Goal: Information Seeking & Learning: Learn about a topic

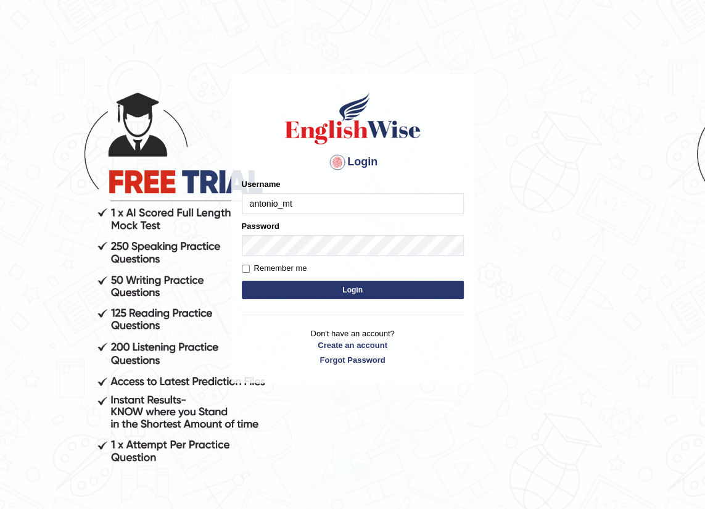
type input "antonio_mt"
click at [364, 283] on button "Login" at bounding box center [353, 289] width 222 height 18
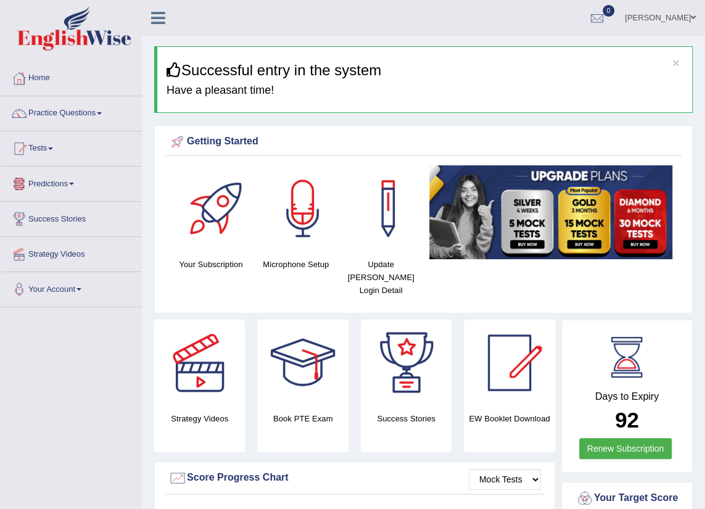
click at [43, 179] on link "Predictions" at bounding box center [71, 181] width 141 height 31
click at [55, 184] on link "Predictions" at bounding box center [69, 181] width 137 height 31
click at [88, 112] on link "Practice Questions" at bounding box center [71, 111] width 141 height 31
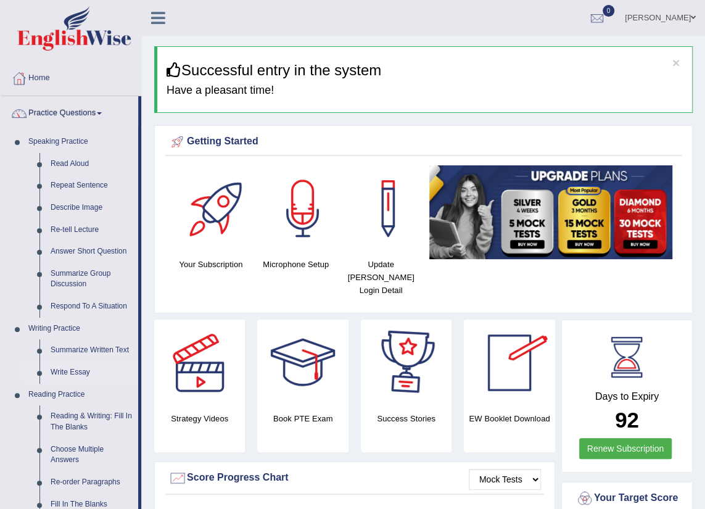
click at [81, 375] on link "Write Essay" at bounding box center [91, 372] width 93 height 22
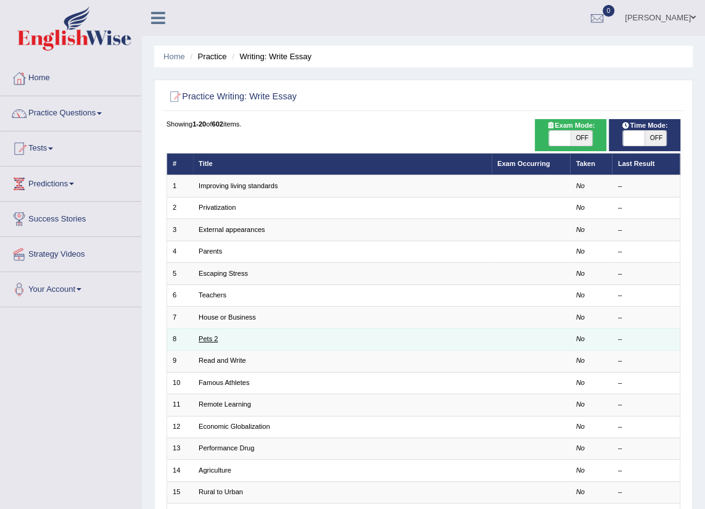
click at [210, 335] on link "Pets 2" at bounding box center [207, 338] width 19 height 7
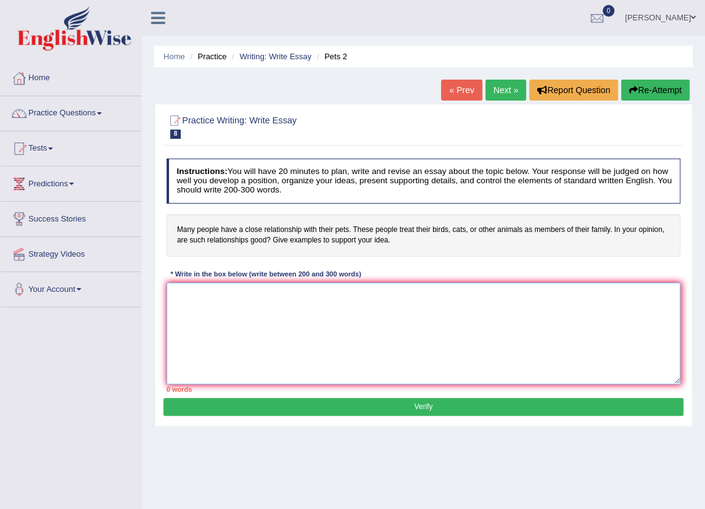
click at [201, 341] on textarea at bounding box center [423, 333] width 514 height 102
type textarea "t"
type textarea "T"
type textarea "t"
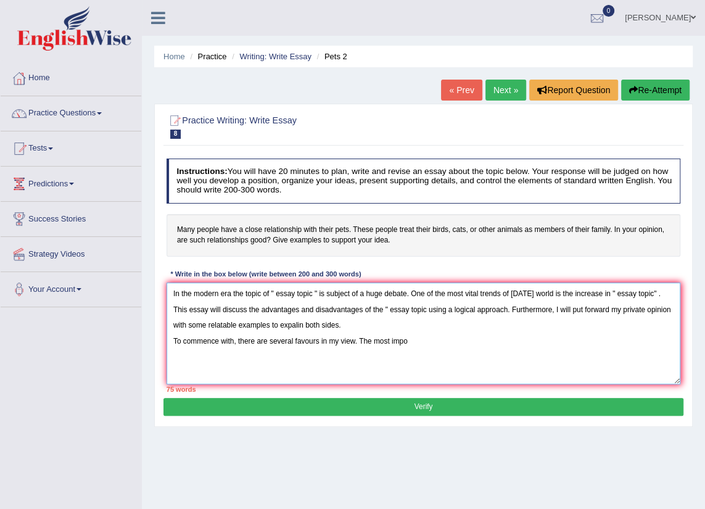
click at [298, 341] on textarea "In the modern era the topic of " essay topic " is subject of a huge debate. One…" at bounding box center [423, 333] width 514 height 102
click at [296, 340] on textarea "In the modern era the topic of " essay topic " is subject of a huge debate. One…" at bounding box center [423, 333] width 514 height 102
click at [289, 343] on textarea "In the modern era the topic of " essay topic " is subject of a huge debate. One…" at bounding box center [423, 333] width 514 height 102
click at [291, 343] on textarea "In the modern era the topic of " essay topic " is subject of a huge debate. One…" at bounding box center [423, 333] width 514 height 102
click at [358, 345] on textarea "In the modern era the topic of " essay topic " is subject of a huge debate. One…" at bounding box center [423, 333] width 514 height 102
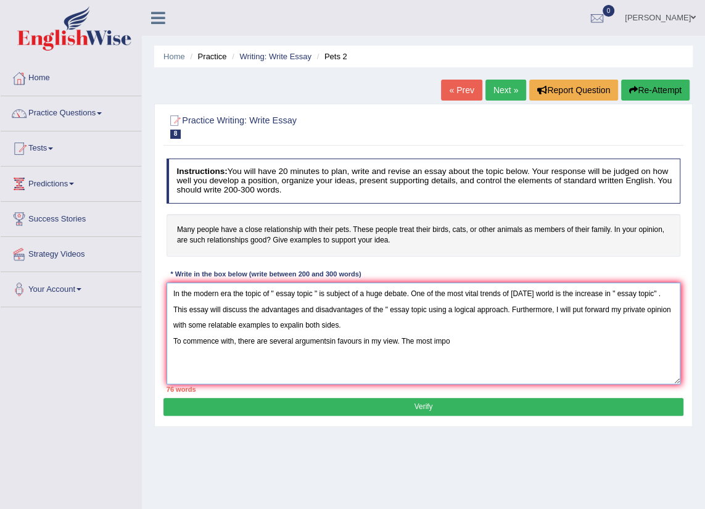
click at [358, 345] on textarea "In the modern era the topic of " essay topic " is subject of a huge debate. One…" at bounding box center [423, 333] width 514 height 102
click at [404, 333] on textarea "In the modern era the topic of " essay topic " is subject of a huge debate. One…" at bounding box center [423, 333] width 514 height 102
drag, startPoint x: 396, startPoint y: 340, endPoint x: 337, endPoint y: 344, distance: 58.7
click at [337, 344] on textarea "In the modern era the topic of " essay topic " is subject of a huge debate. One…" at bounding box center [423, 333] width 514 height 102
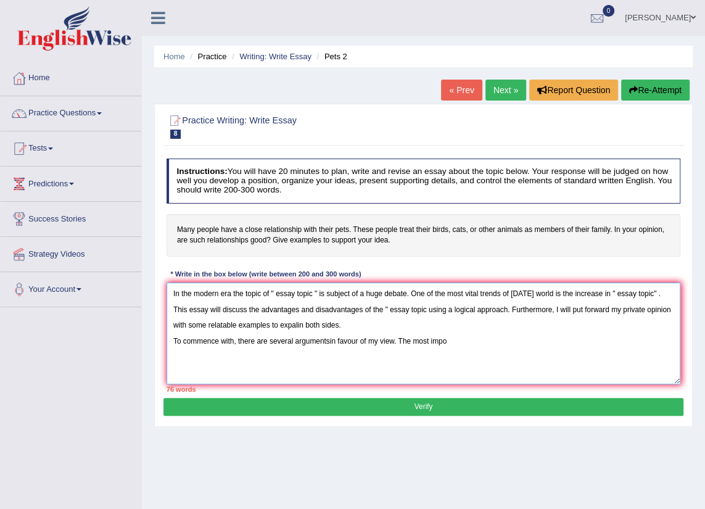
click at [472, 340] on textarea "In the modern era the topic of " essay topic " is subject of a huge debate. One…" at bounding box center [423, 333] width 514 height 102
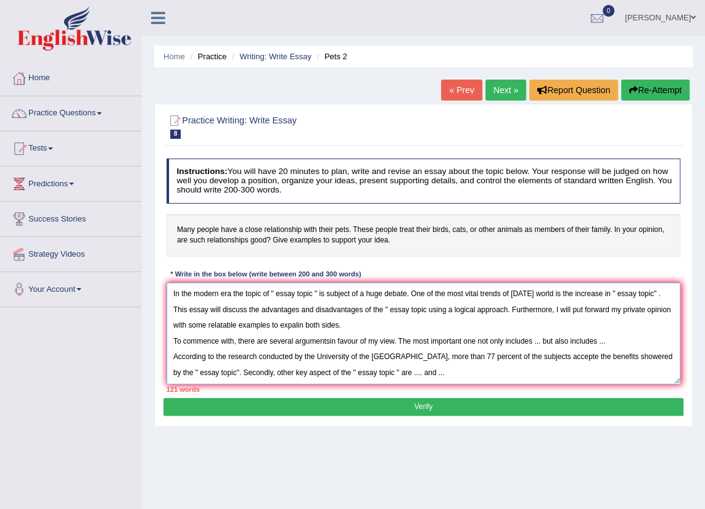
scroll to position [10, 0]
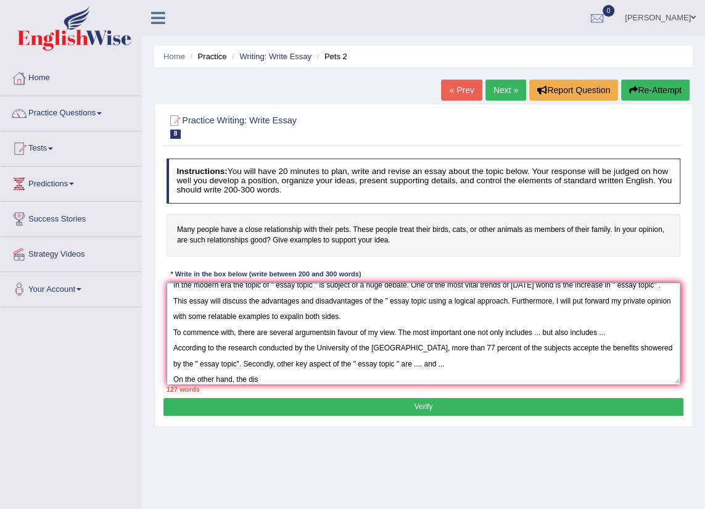
click at [313, 327] on textarea "In the modern era the topic of " essay topic " is subject of a huge debate. One…" at bounding box center [423, 333] width 514 height 102
click at [269, 385] on div "128 words" at bounding box center [423, 389] width 514 height 10
click at [268, 382] on textarea "In the modern era the topic of " essay topic " is subject of a huge debate. One…" at bounding box center [423, 333] width 514 height 102
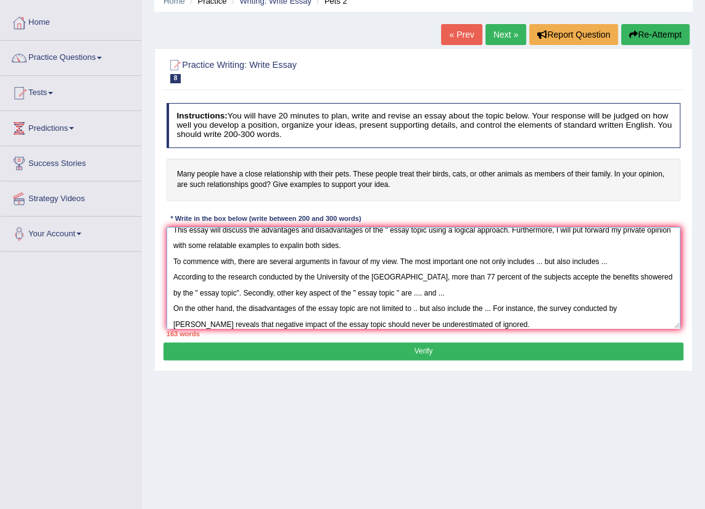
scroll to position [47, 0]
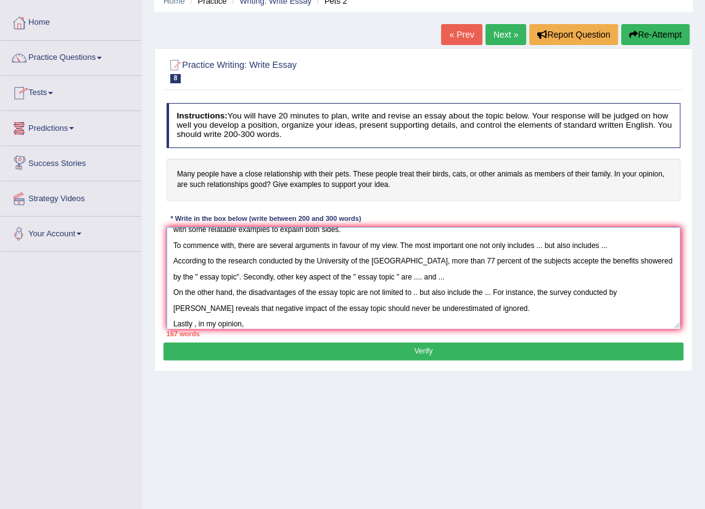
click at [192, 321] on textarea "In the modern era the topic of " essay topic " is subject of a huge debate. One…" at bounding box center [423, 278] width 514 height 102
click at [195, 321] on textarea "In the modern era the topic of " essay topic " is subject of a huge debate. One…" at bounding box center [423, 278] width 514 height 102
click at [256, 319] on textarea "In the modern era the topic of " essay topic " is subject of a huge debate. One…" at bounding box center [423, 278] width 514 height 102
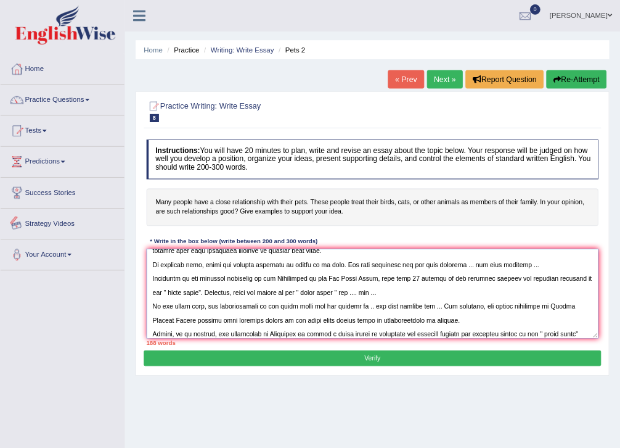
scroll to position [0, 0]
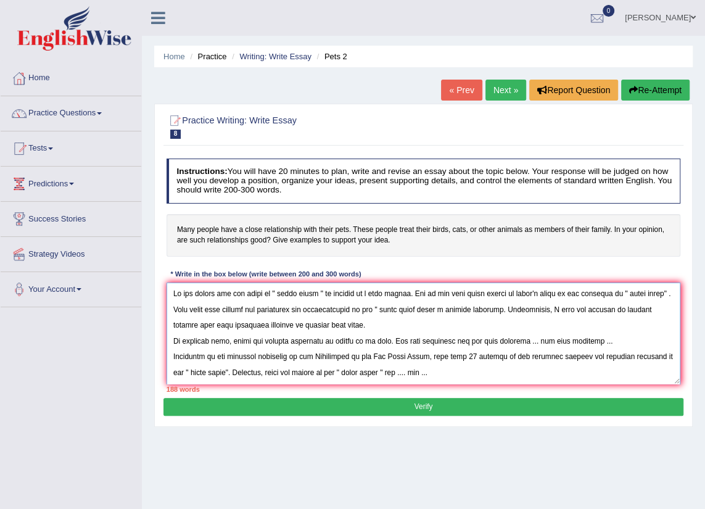
click at [229, 293] on textarea at bounding box center [423, 333] width 514 height 102
click at [230, 295] on textarea at bounding box center [423, 333] width 514 height 102
click at [234, 295] on textarea at bounding box center [423, 333] width 514 height 102
click at [232, 292] on textarea at bounding box center [423, 333] width 514 height 102
click at [362, 293] on textarea at bounding box center [423, 333] width 514 height 102
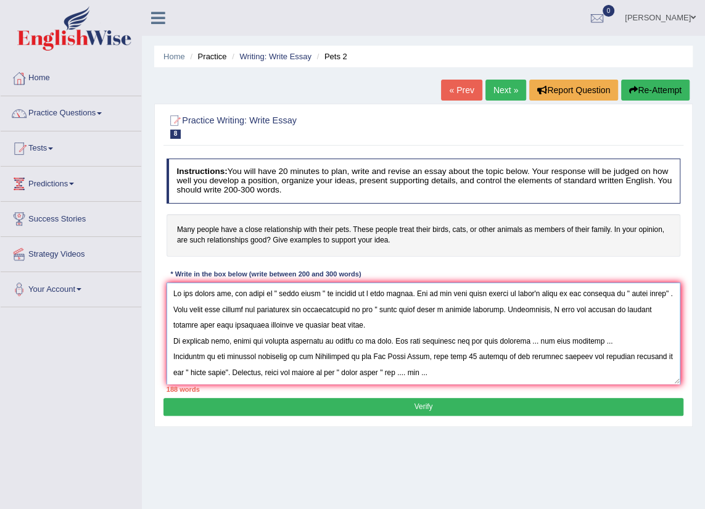
click at [362, 293] on textarea at bounding box center [423, 333] width 514 height 102
click at [603, 293] on textarea at bounding box center [423, 333] width 514 height 102
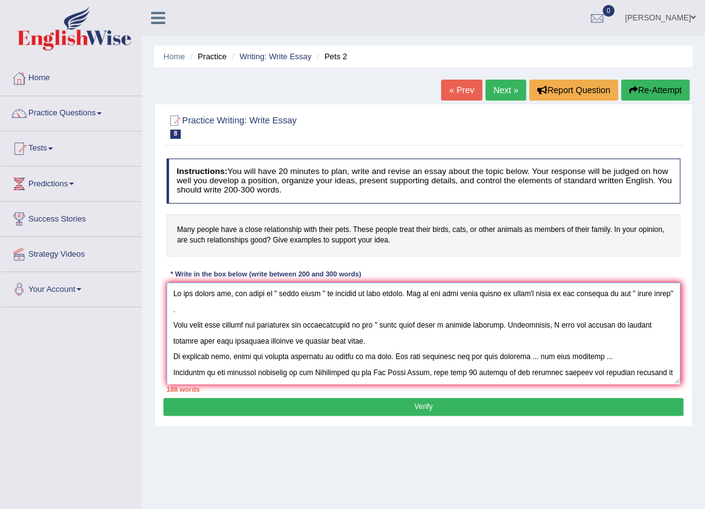
click at [174, 321] on textarea at bounding box center [423, 333] width 514 height 102
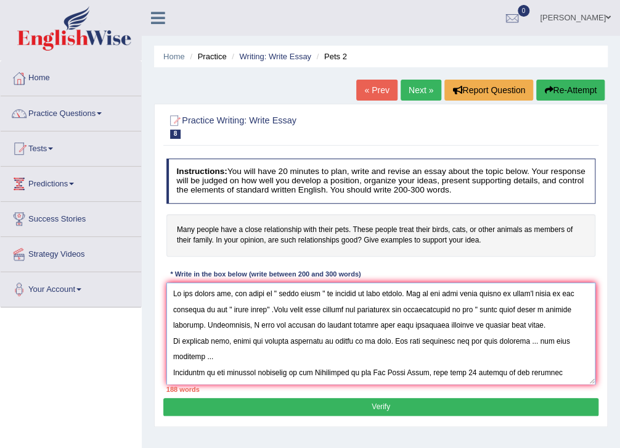
drag, startPoint x: 693, startPoint y: 2, endPoint x: 254, endPoint y: 325, distance: 545.3
click at [254, 325] on textarea at bounding box center [381, 333] width 430 height 102
click at [179, 309] on textarea at bounding box center [381, 333] width 430 height 102
click at [269, 309] on textarea at bounding box center [381, 333] width 430 height 102
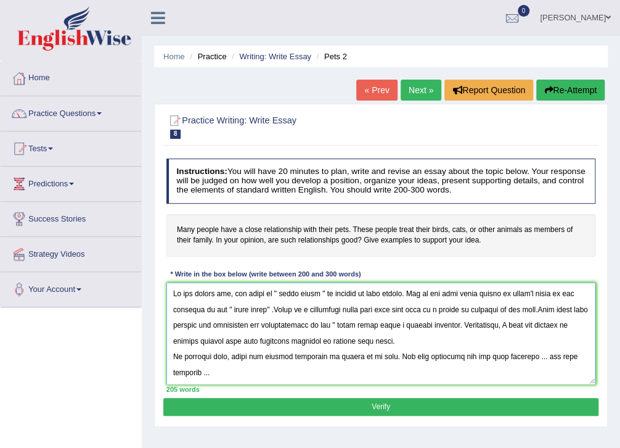
click at [403, 339] on textarea at bounding box center [381, 333] width 430 height 102
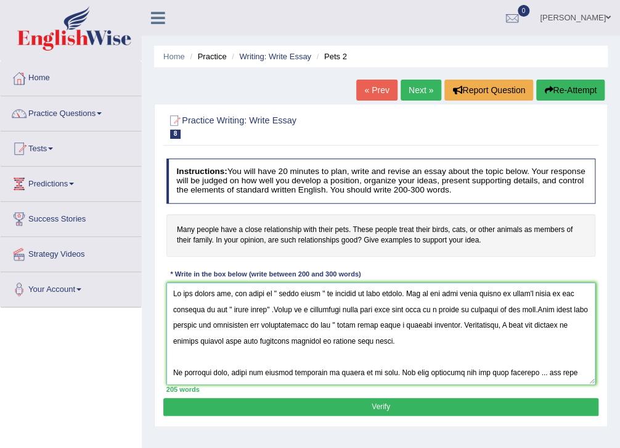
scroll to position [58, 0]
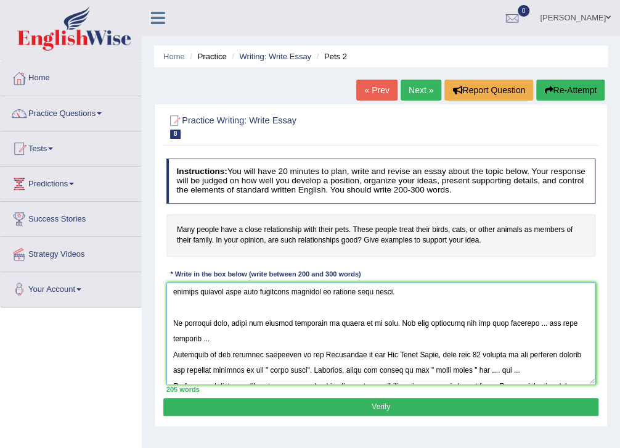
click at [174, 352] on textarea at bounding box center [381, 333] width 430 height 102
click at [217, 353] on textarea at bounding box center [381, 333] width 430 height 102
click at [565, 355] on textarea at bounding box center [381, 333] width 430 height 102
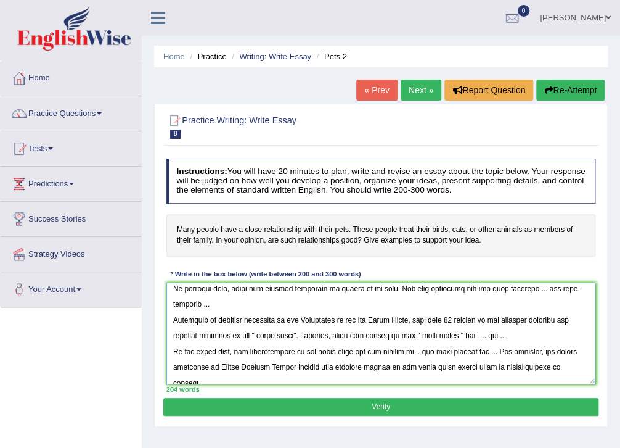
scroll to position [120, 0]
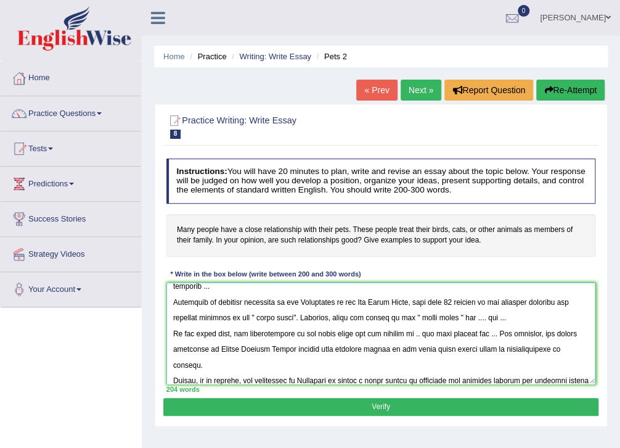
drag, startPoint x: 422, startPoint y: 369, endPoint x: 407, endPoint y: 304, distance: 67.0
click at [407, 305] on textarea at bounding box center [381, 333] width 430 height 102
click at [412, 327] on textarea at bounding box center [381, 333] width 430 height 102
click at [295, 348] on textarea at bounding box center [381, 333] width 430 height 102
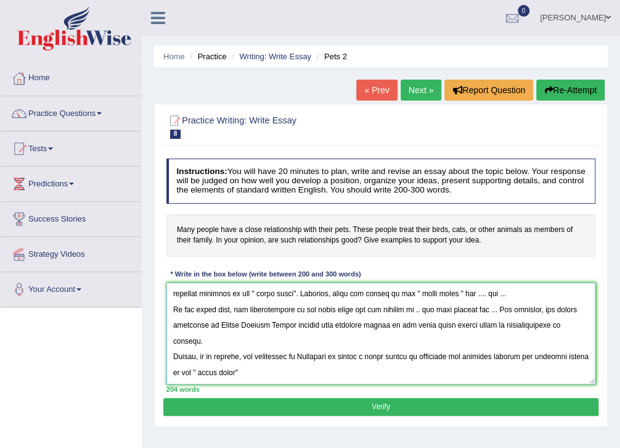
click at [263, 372] on textarea at bounding box center [381, 333] width 430 height 102
type textarea "In the modern era, the topic of " essay topic " is subject of huge debate. One …"
click at [91, 112] on link "Practice Questions" at bounding box center [71, 111] width 141 height 31
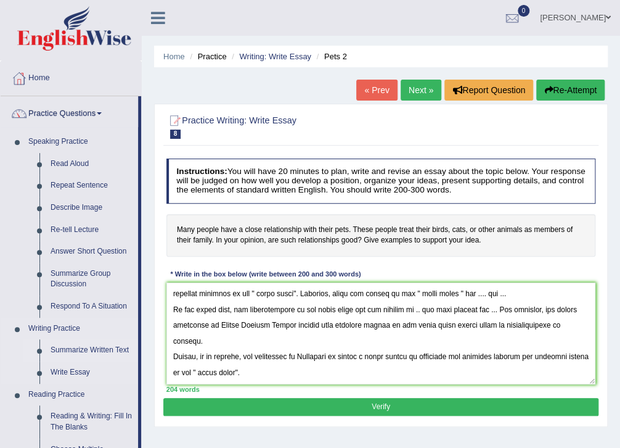
click at [88, 345] on link "Summarize Written Text" at bounding box center [91, 350] width 93 height 22
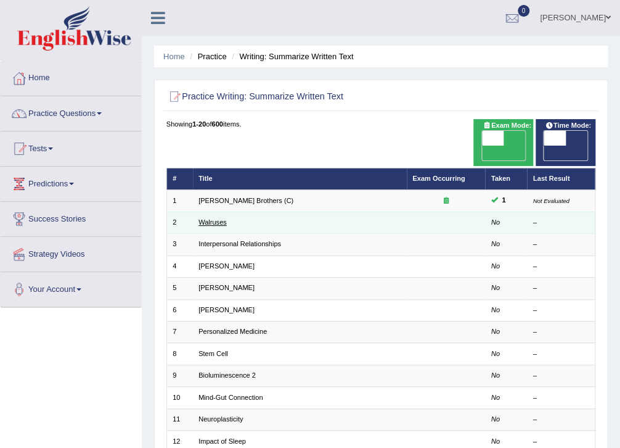
click at [219, 218] on link "Walruses" at bounding box center [212, 221] width 28 height 7
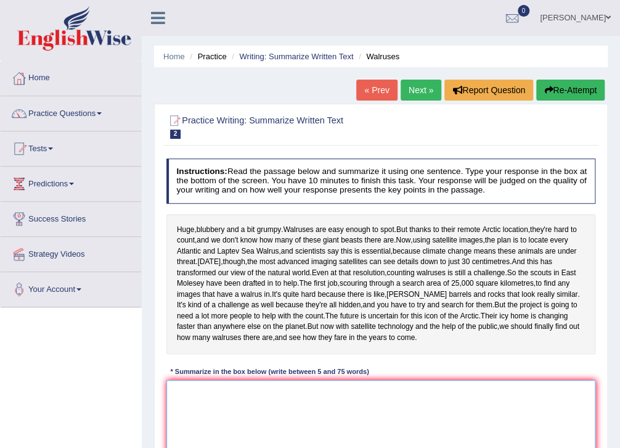
click at [222, 439] on textarea at bounding box center [381, 431] width 430 height 102
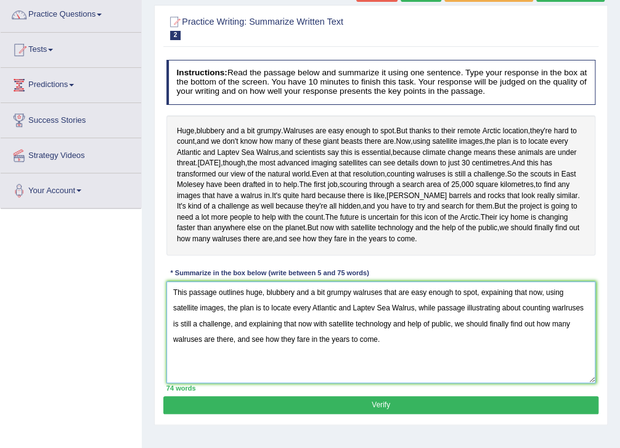
scroll to position [148, 0]
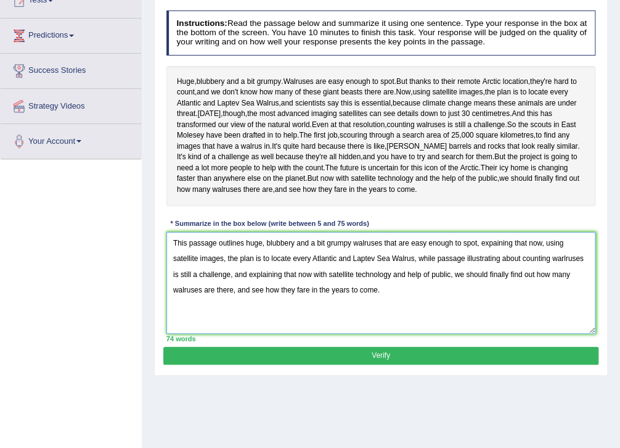
type textarea "This passage outlines huge, blubbery and a bit grumpy walruses that are easy en…"
click at [419, 364] on button "Verify" at bounding box center [380, 355] width 435 height 18
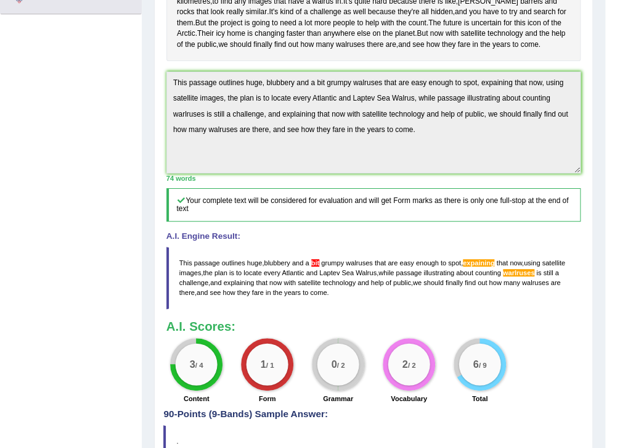
scroll to position [342, 0]
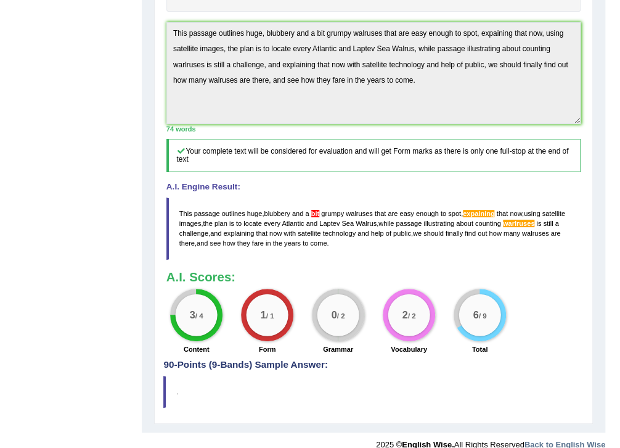
drag, startPoint x: 313, startPoint y: 293, endPoint x: 175, endPoint y: 268, distance: 139.6
click at [173, 260] on blockquote "This passage outlines huge , blubbery and a bit grumpy walruses that are easy e…" at bounding box center [373, 228] width 415 height 62
drag, startPoint x: 178, startPoint y: 264, endPoint x: 192, endPoint y: 251, distance: 19.7
click at [185, 260] on blockquote "This passage outlines huge , blubbery and a bit grumpy walruses that are easy e…" at bounding box center [373, 228] width 415 height 62
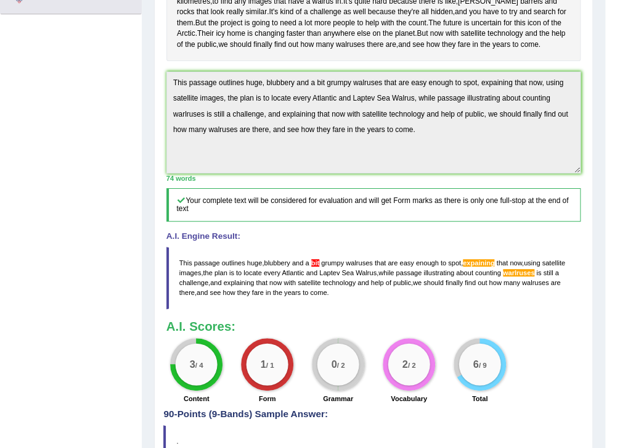
click at [28, 112] on div "Toggle navigation Home Practice Questions Speaking Practice Read Aloud Repeat S…" at bounding box center [302, 106] width 605 height 799
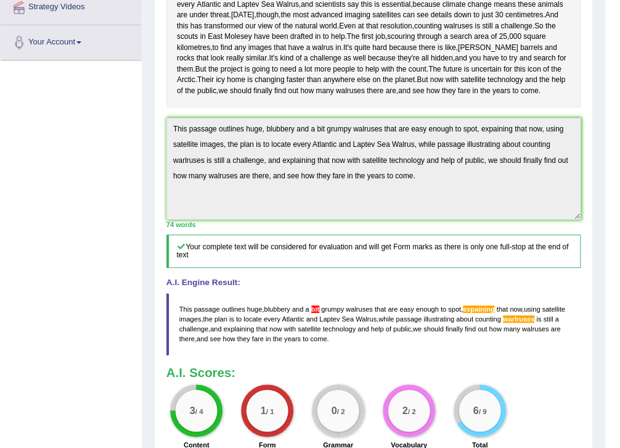
scroll to position [0, 0]
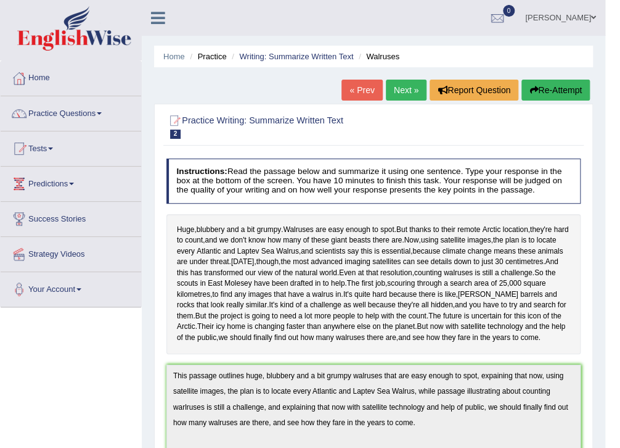
click at [560, 88] on button "Re-Attempt" at bounding box center [555, 90] width 68 height 21
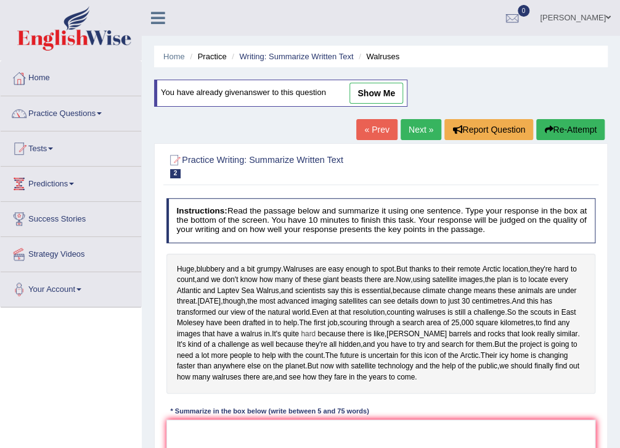
scroll to position [197, 0]
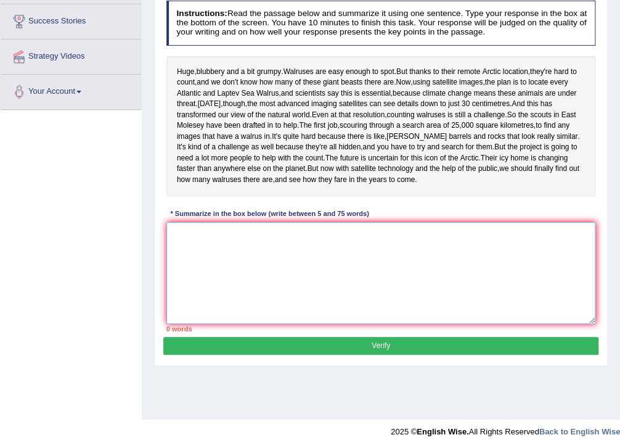
click at [222, 286] on textarea at bounding box center [381, 273] width 430 height 102
paste textarea "This passage outlines huge, blubbery and a bit grumpy walruses that are easy en…"
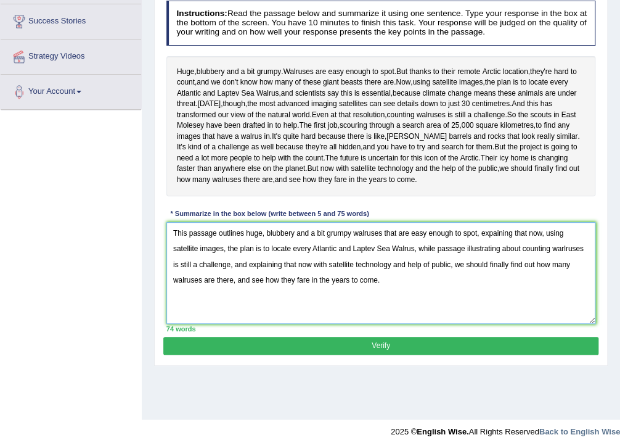
click at [488, 285] on textarea "This passage outlines huge, blubbery and a bit grumpy walruses that are easy en…" at bounding box center [381, 273] width 430 height 102
click at [563, 303] on textarea "This passage outlines huge, blubbery and a bit grumpy walruses that are easy en…" at bounding box center [381, 273] width 430 height 102
click at [309, 286] on textarea "This passage outlines huge, blubbery and a bit grumpy walruses that are easy en…" at bounding box center [381, 273] width 430 height 102
click at [313, 280] on textarea "This passage outlines huge, blubbery and bit grumpy walruses that are easy enou…" at bounding box center [381, 273] width 430 height 102
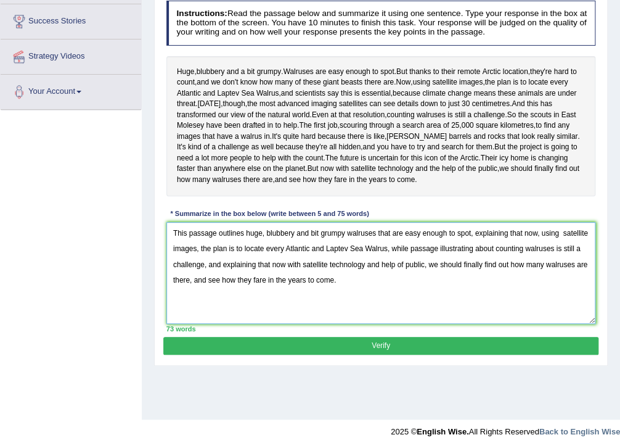
click at [313, 280] on textarea "This passage outlines huge, blubbery and bit grumpy walruses that are easy enou…" at bounding box center [381, 273] width 430 height 102
type textarea "This passage outlines huge, blubbery and grumpy walruses that are easy enough t…"
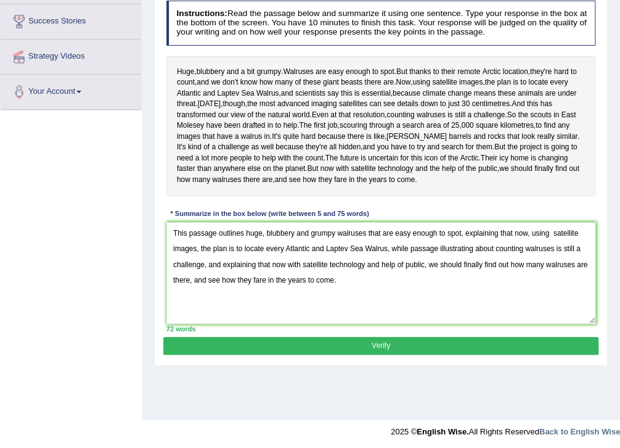
click at [361, 354] on button "Verify" at bounding box center [380, 346] width 435 height 18
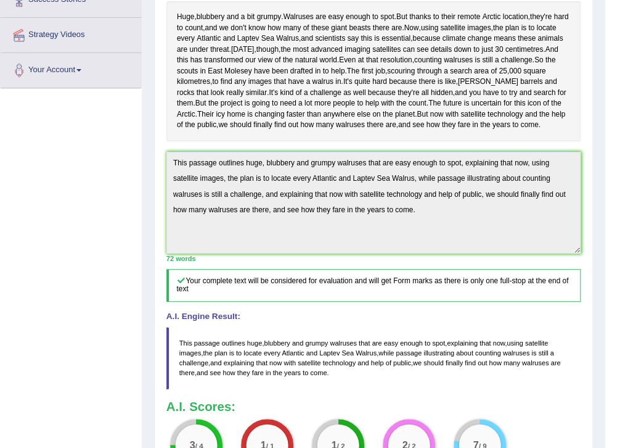
scroll to position [268, 0]
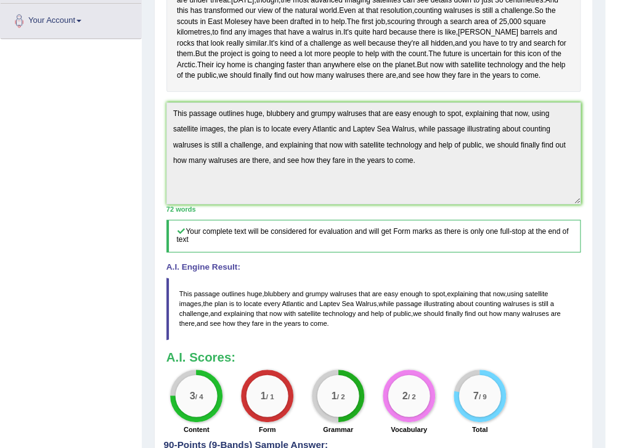
drag, startPoint x: 325, startPoint y: 377, endPoint x: 195, endPoint y: 342, distance: 135.3
click at [195, 340] on blockquote "This passage outlines huge , blubbery and grumpy walruses that are easy enough …" at bounding box center [373, 308] width 415 height 62
click at [92, 145] on div "Toggle navigation Home Practice Questions Speaking Practice Read Aloud Repeat S…" at bounding box center [302, 134] width 605 height 805
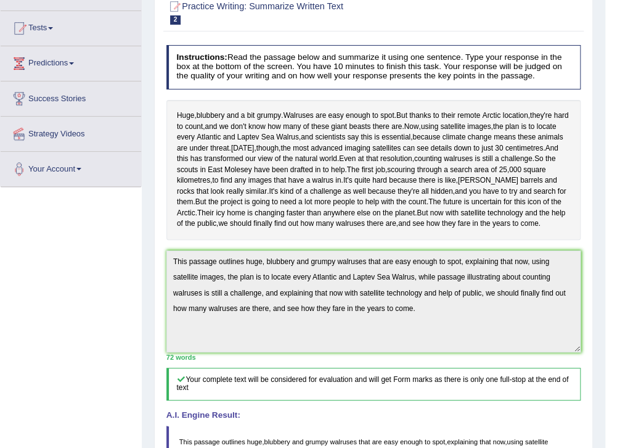
scroll to position [0, 0]
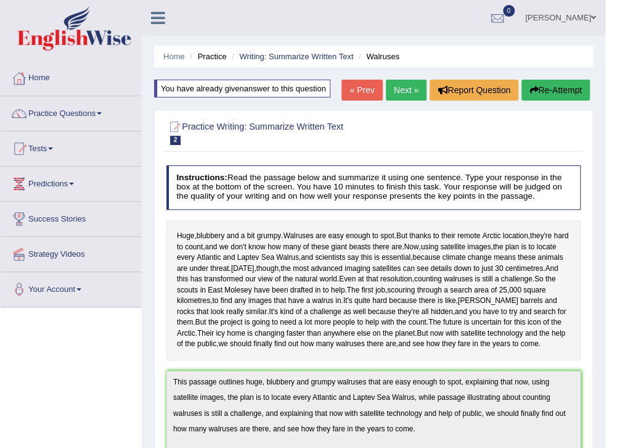
click at [565, 86] on button "Re-Attempt" at bounding box center [555, 90] width 68 height 21
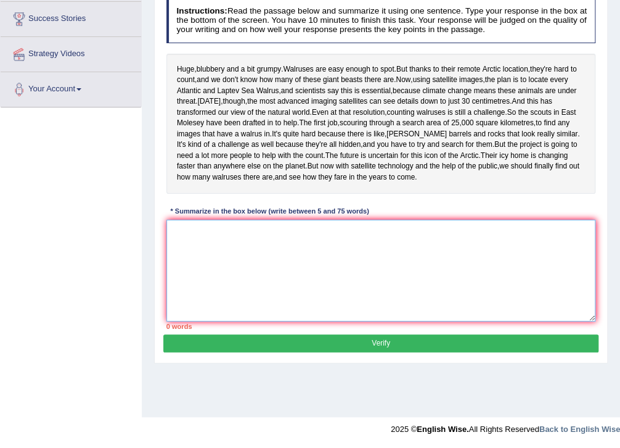
click at [279, 304] on textarea at bounding box center [381, 270] width 430 height 102
paste textarea "This passage outlines huge, blubbery and grumpy walruses that are easy enough t…"
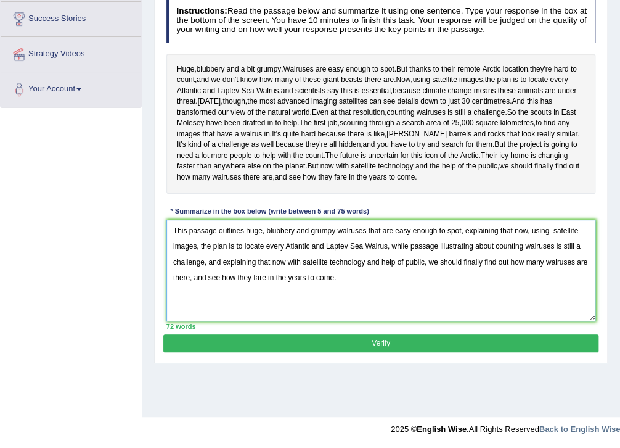
click at [463, 273] on textarea "This passage outlines huge, blubbery and grumpy walruses that are easy enough t…" at bounding box center [381, 270] width 430 height 102
drag, startPoint x: 524, startPoint y: 274, endPoint x: 544, endPoint y: 273, distance: 19.7
click at [544, 273] on textarea "This passage outlines huge, blubbery and grumpy walruses that are easy enough t…" at bounding box center [381, 270] width 430 height 102
click at [528, 274] on textarea "This passage outlines huge, blubbery and grumpy walruses that are easy enough t…" at bounding box center [381, 270] width 430 height 102
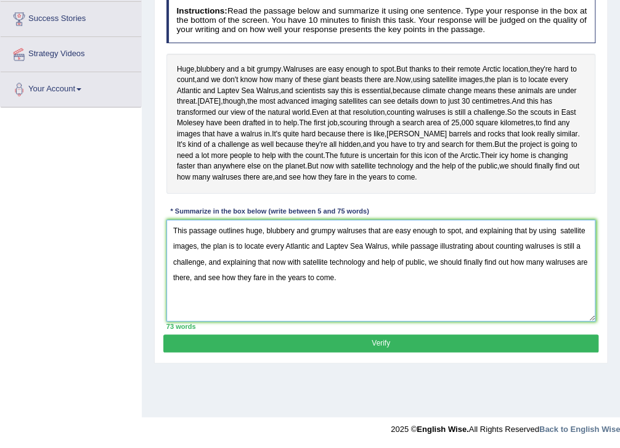
click at [478, 285] on textarea "This passage outlines huge, blubbery and grumpy walruses that are easy enough t…" at bounding box center [381, 270] width 430 height 102
click at [208, 309] on textarea "This passage outlines huge, blubbery and grumpy walruses that are easy enough t…" at bounding box center [381, 270] width 430 height 102
type textarea "This passage outlines huge, blubbery and grumpy walruses that are easy enough t…"
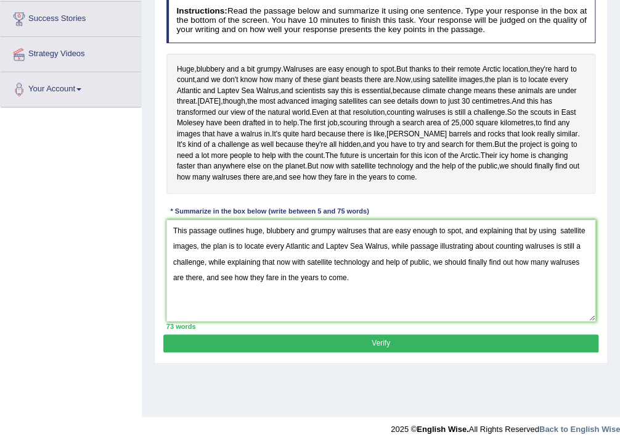
click at [370, 352] on button "Verify" at bounding box center [380, 343] width 435 height 18
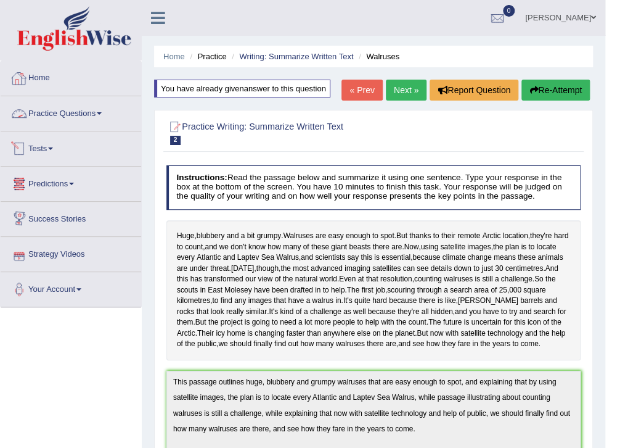
click at [86, 112] on link "Practice Questions" at bounding box center [71, 111] width 141 height 31
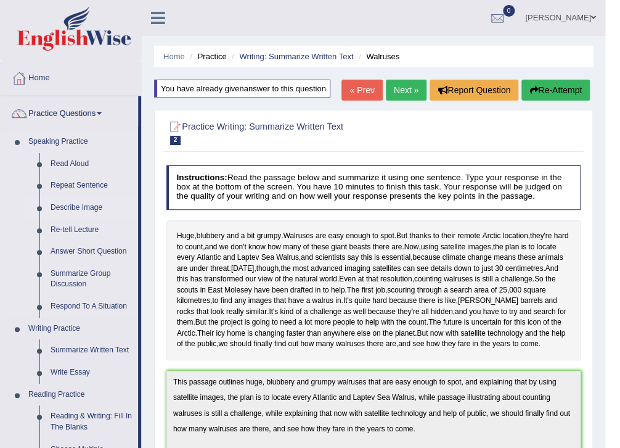
click at [77, 210] on link "Describe Image" at bounding box center [91, 208] width 93 height 22
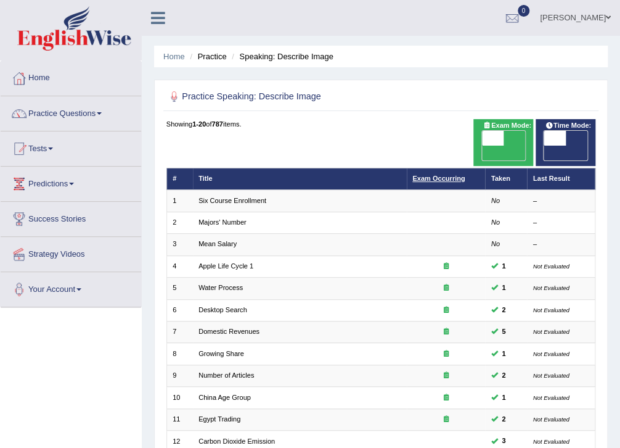
click at [415, 174] on link "Exam Occurring" at bounding box center [438, 177] width 52 height 7
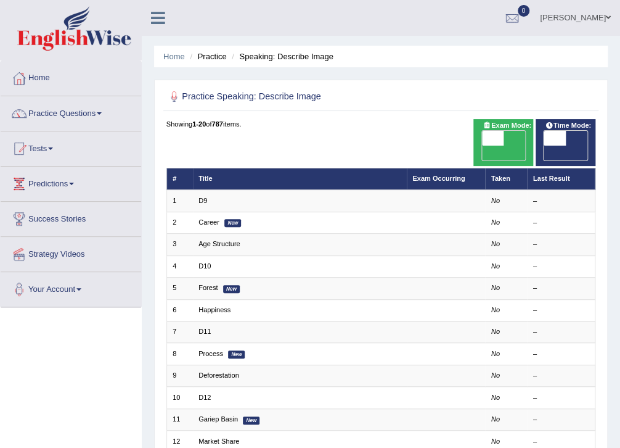
click at [429, 174] on link "Exam Occurring" at bounding box center [438, 177] width 52 height 7
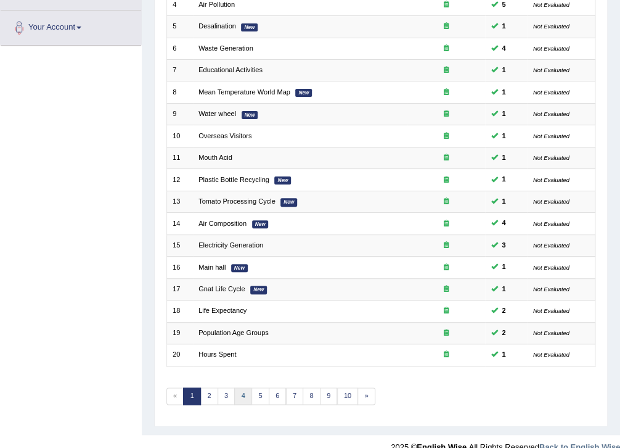
click at [237, 387] on link "4" at bounding box center [243, 395] width 18 height 17
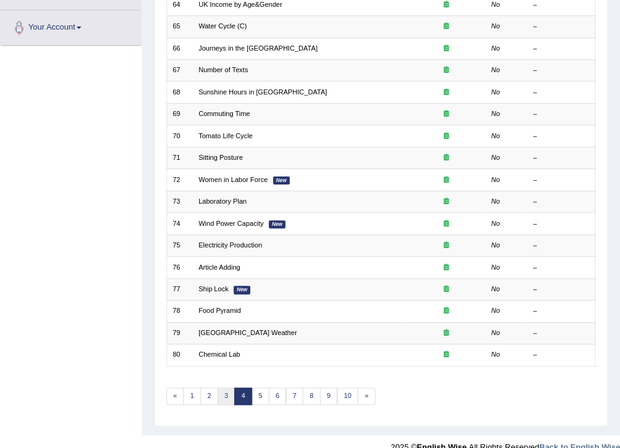
click at [226, 387] on link "3" at bounding box center [227, 395] width 18 height 17
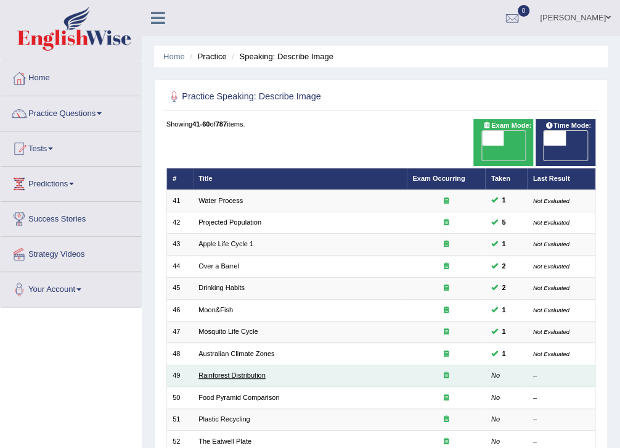
click at [235, 371] on link "Rainforest Distribution" at bounding box center [231, 374] width 67 height 7
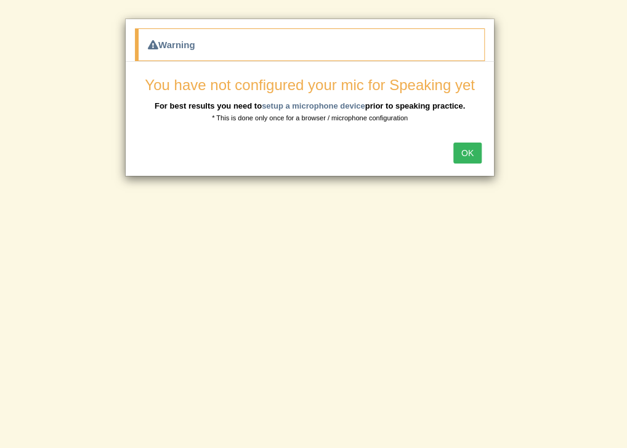
click at [462, 155] on button "OK" at bounding box center [468, 152] width 28 height 21
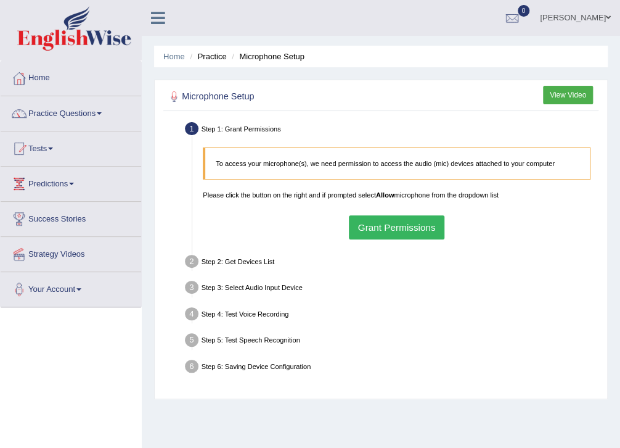
click at [395, 227] on button "Grant Permissions" at bounding box center [397, 227] width 96 height 24
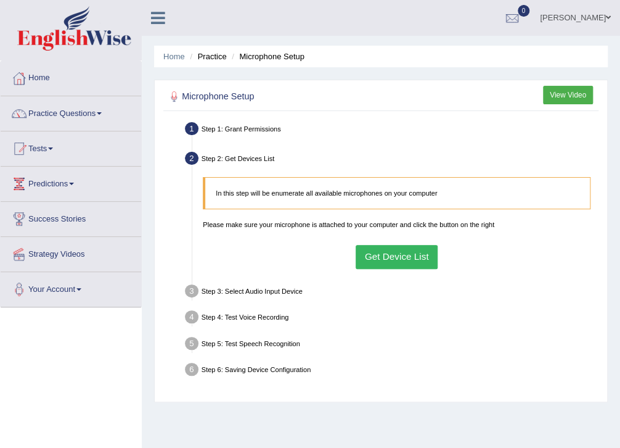
click at [393, 256] on button "Get Device List" at bounding box center [397, 257] width 82 height 24
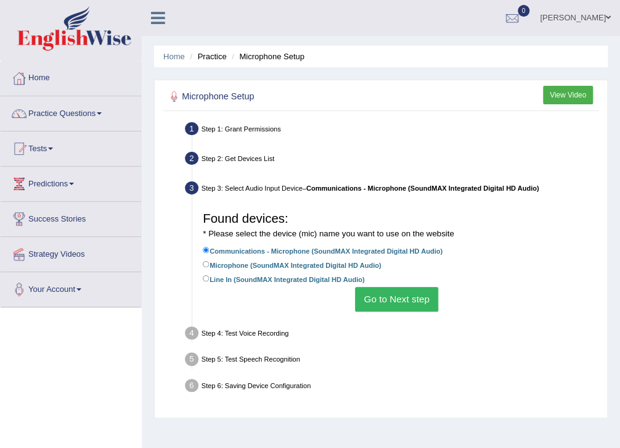
click at [376, 305] on button "Go to Next step" at bounding box center [396, 299] width 83 height 24
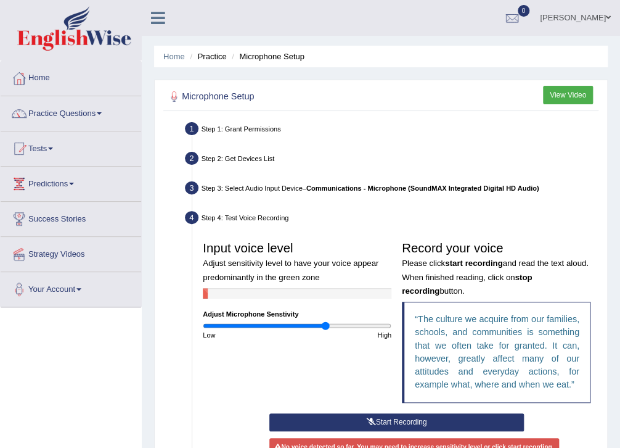
click at [325, 330] on input "range" at bounding box center [297, 325] width 189 height 9
click at [320, 330] on div "High" at bounding box center [346, 335] width 99 height 10
click at [252, 326] on input "range" at bounding box center [297, 325] width 189 height 9
click at [301, 325] on input "range" at bounding box center [297, 325] width 189 height 9
type input "1.14"
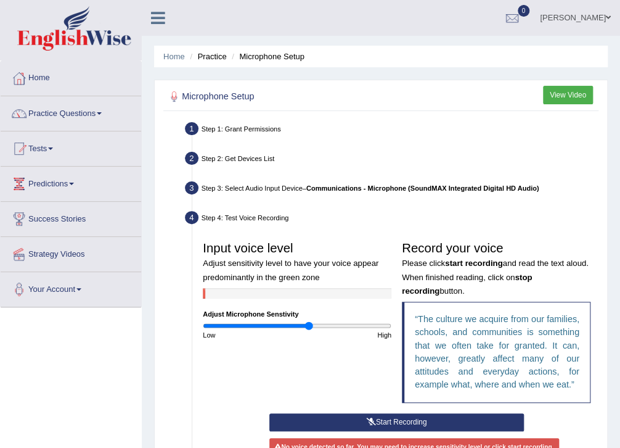
click at [309, 325] on input "range" at bounding box center [297, 325] width 189 height 9
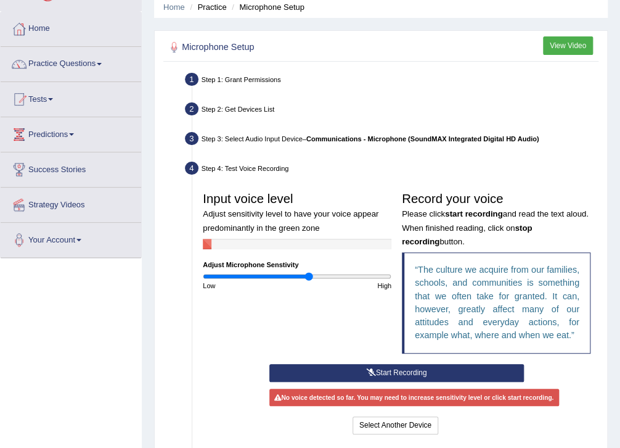
scroll to position [99, 0]
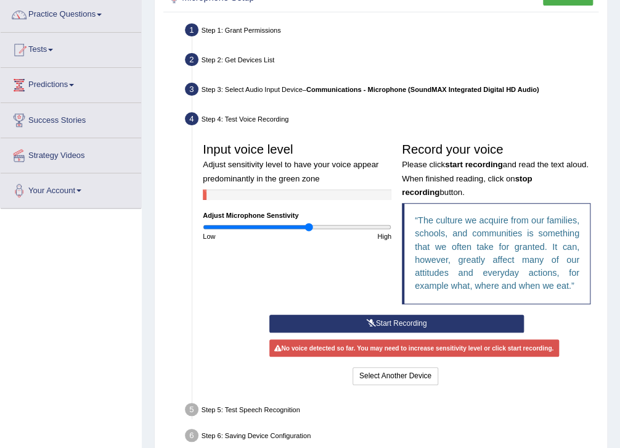
click at [381, 323] on button "Start Recording" at bounding box center [396, 323] width 255 height 18
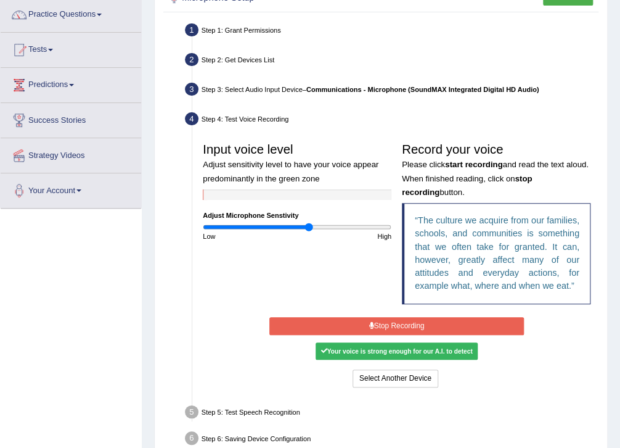
click at [367, 327] on button "Stop Recording" at bounding box center [396, 326] width 255 height 18
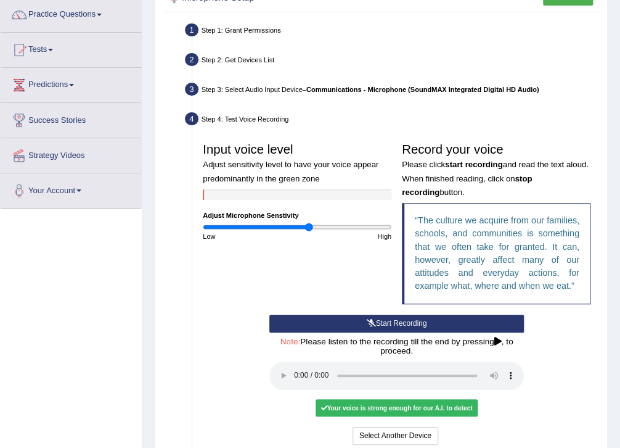
click at [337, 403] on div "Your voice is strong enough for our A.I. to detect" at bounding box center [397, 407] width 162 height 17
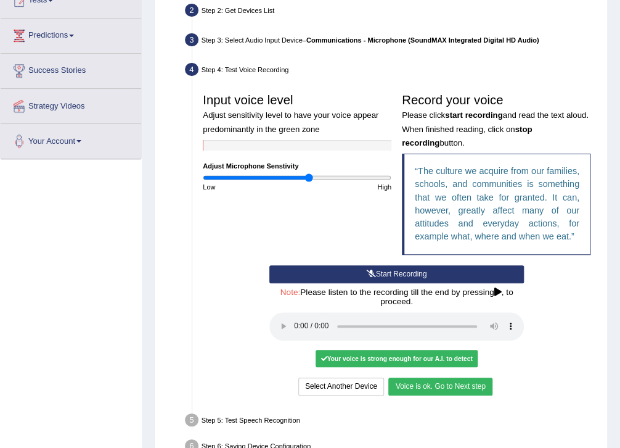
click at [468, 382] on button "Voice is ok. Go to Next step" at bounding box center [440, 386] width 104 height 18
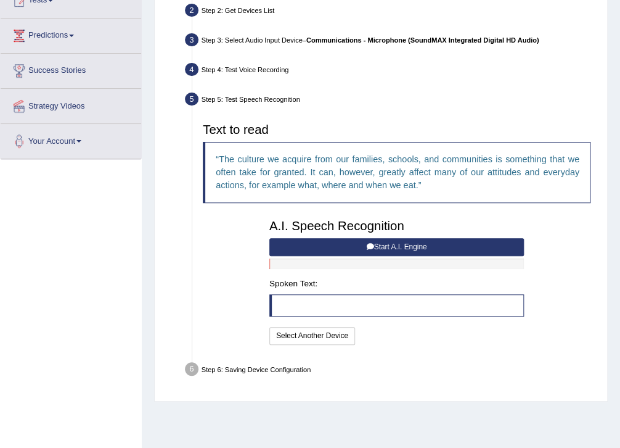
click at [382, 247] on button "Start A.I. Engine" at bounding box center [396, 247] width 255 height 18
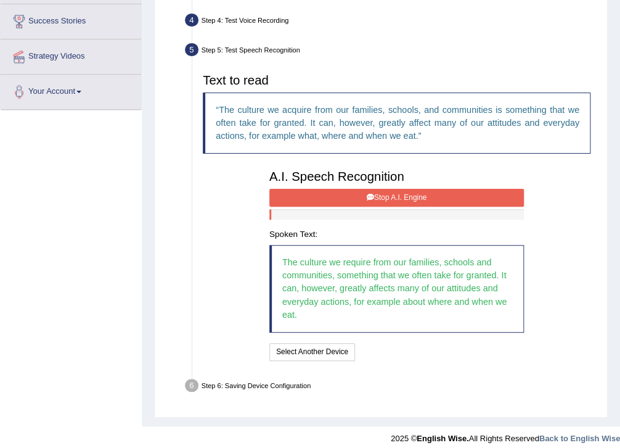
scroll to position [205, 0]
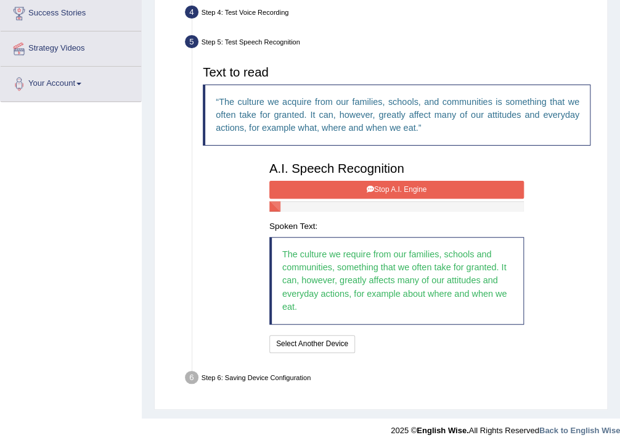
click at [403, 182] on button "Stop A.I. Engine" at bounding box center [396, 190] width 255 height 18
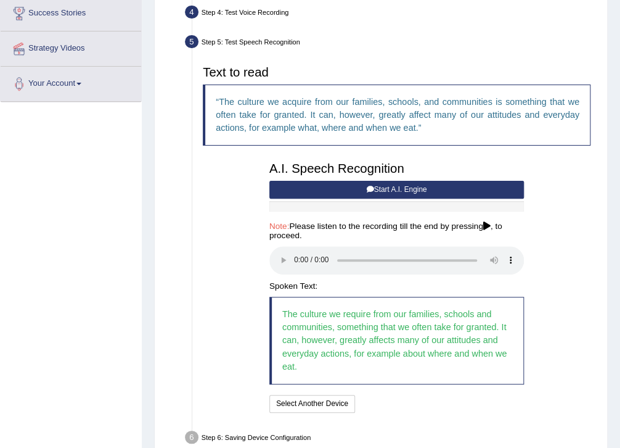
scroll to position [255, 0]
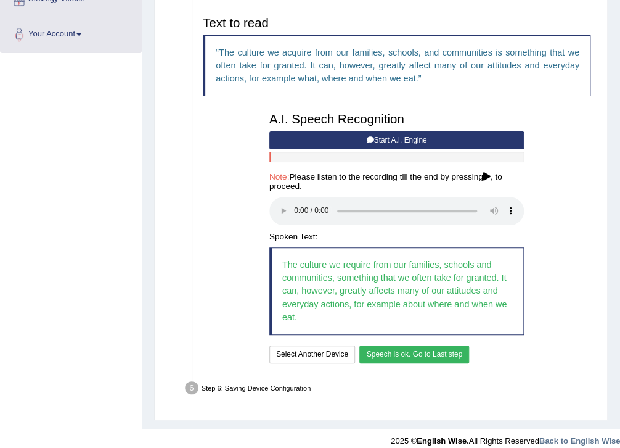
click at [456, 361] on button "Speech is ok. Go to Last step" at bounding box center [414, 354] width 110 height 18
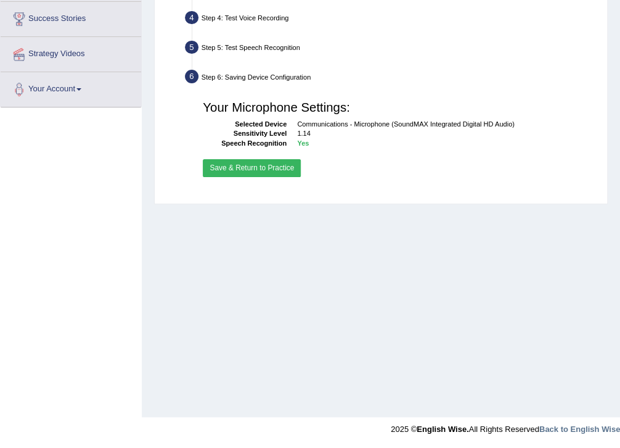
click at [261, 165] on button "Save & Return to Practice" at bounding box center [252, 168] width 98 height 18
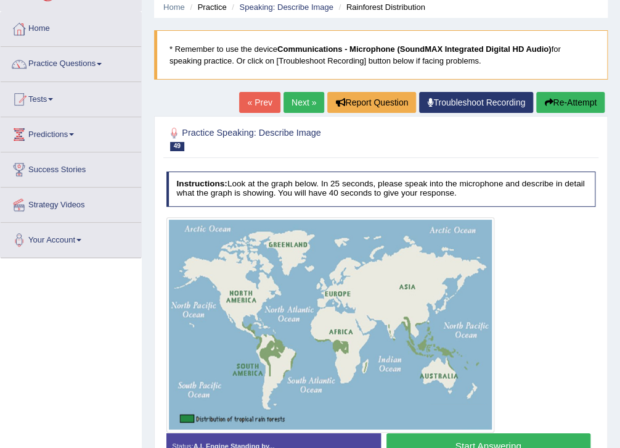
scroll to position [99, 0]
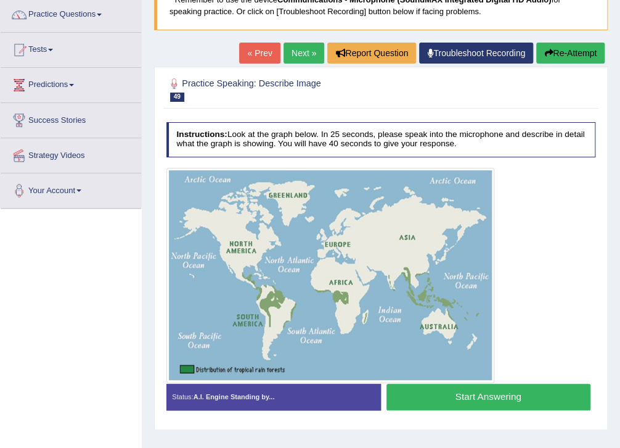
click at [456, 404] on button "Start Answering" at bounding box center [488, 396] width 204 height 27
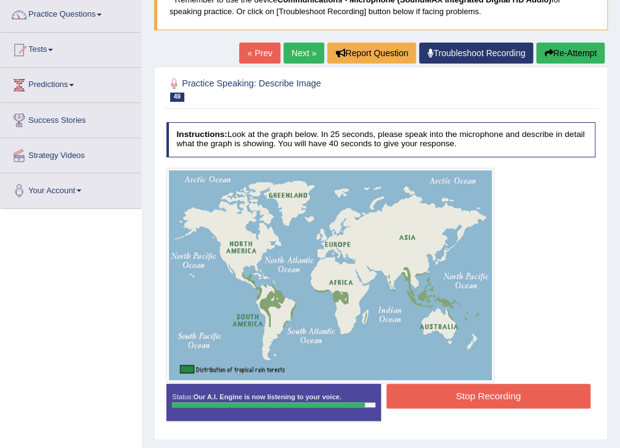
click at [503, 398] on button "Stop Recording" at bounding box center [488, 395] width 204 height 24
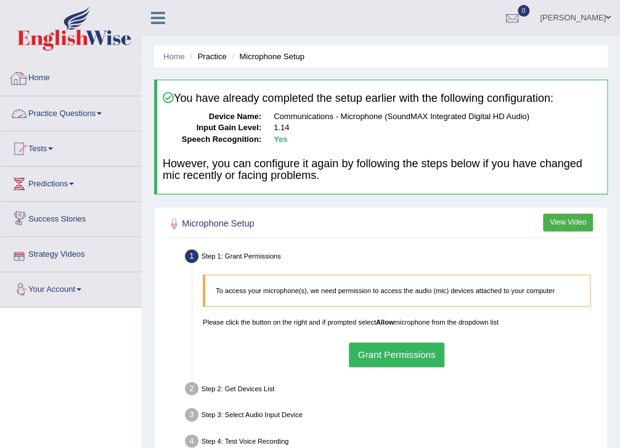
click at [59, 111] on link "Practice Questions" at bounding box center [71, 111] width 141 height 31
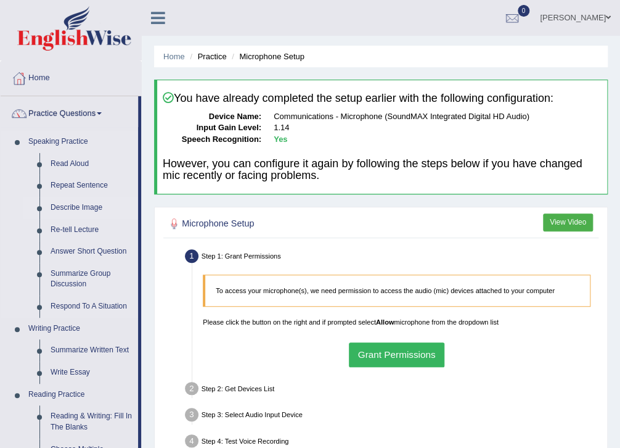
click at [94, 207] on link "Describe Image" at bounding box center [91, 208] width 93 height 22
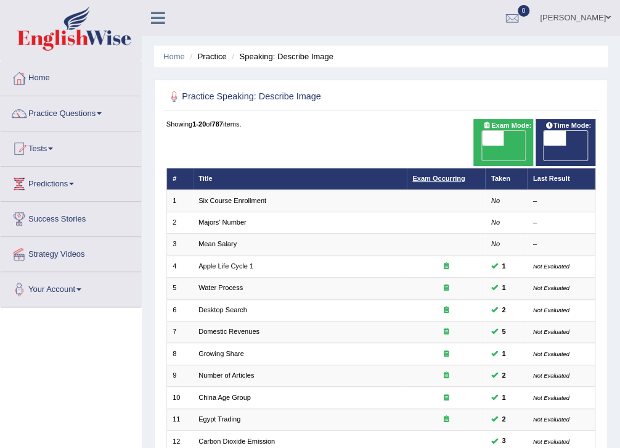
click at [446, 174] on link "Exam Occurring" at bounding box center [438, 177] width 52 height 7
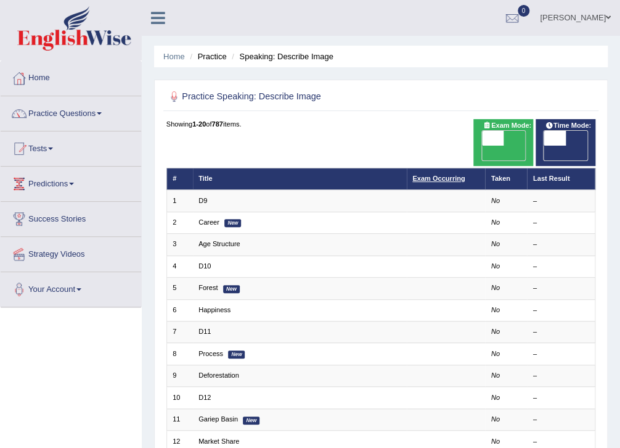
click at [443, 174] on link "Exam Occurring" at bounding box center [438, 177] width 52 height 7
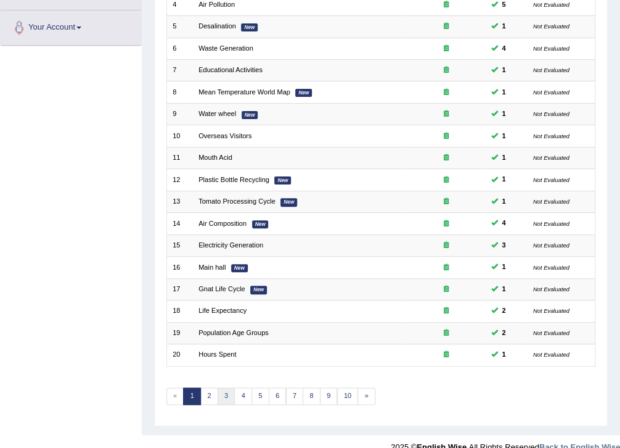
click at [229, 387] on link "3" at bounding box center [227, 395] width 18 height 17
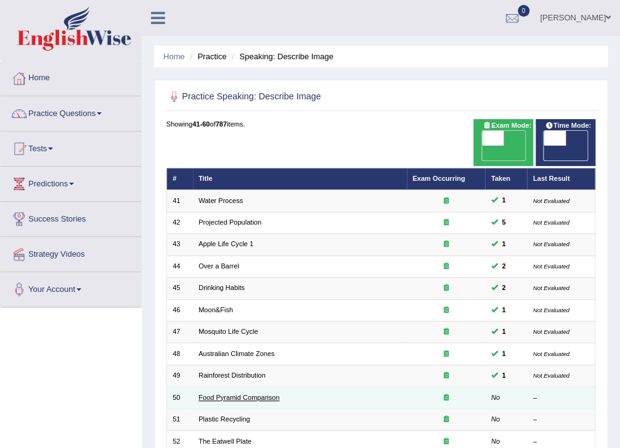
click at [241, 393] on link "Food Pyramid Comparison" at bounding box center [238, 396] width 81 height 7
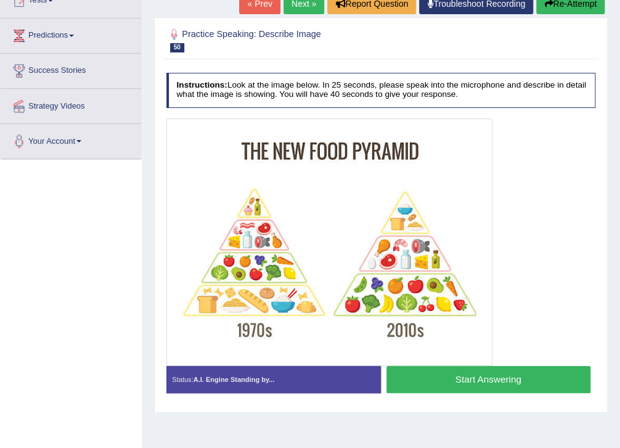
click at [471, 376] on button "Start Answering" at bounding box center [488, 379] width 204 height 27
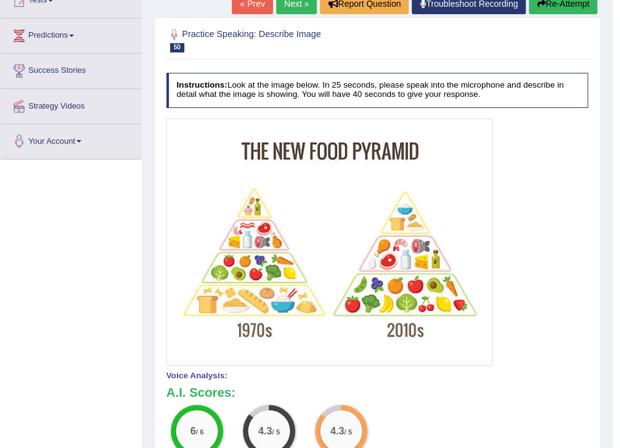
scroll to position [247, 0]
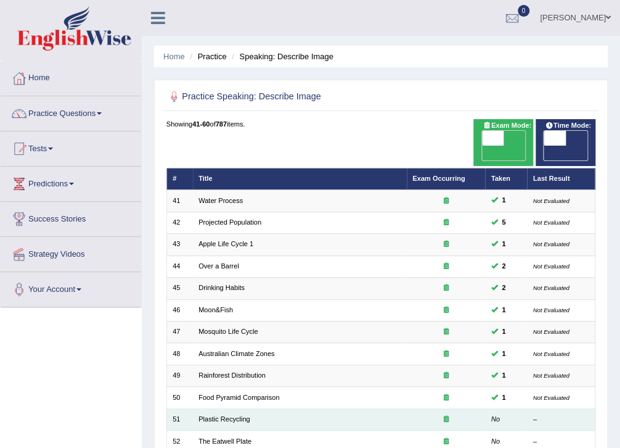
click at [240, 408] on td "Plastic Recycling" at bounding box center [300, 419] width 214 height 22
click at [240, 415] on link "Plastic Recycling" at bounding box center [224, 418] width 52 height 7
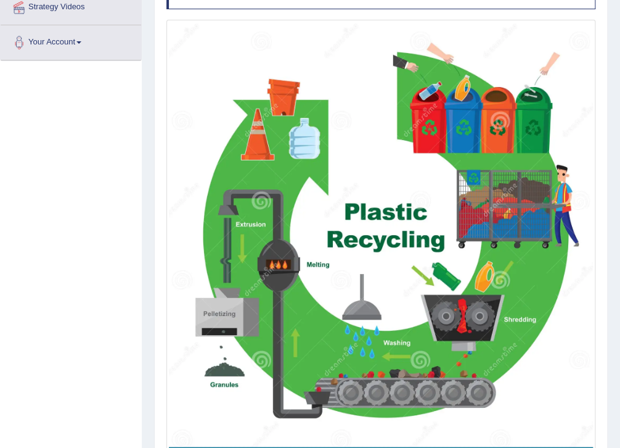
scroll to position [296, 0]
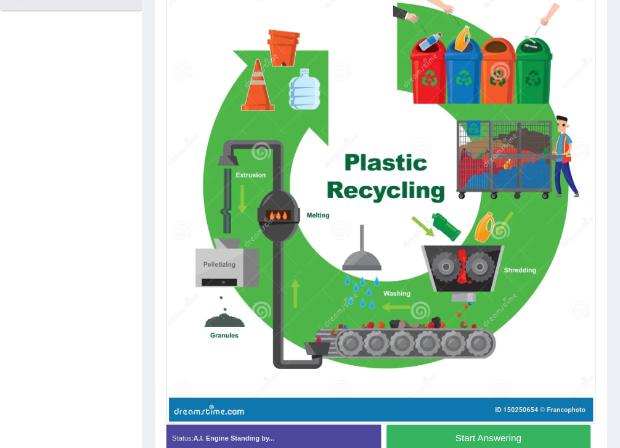
click at [438, 432] on button "Start Answering" at bounding box center [488, 437] width 204 height 27
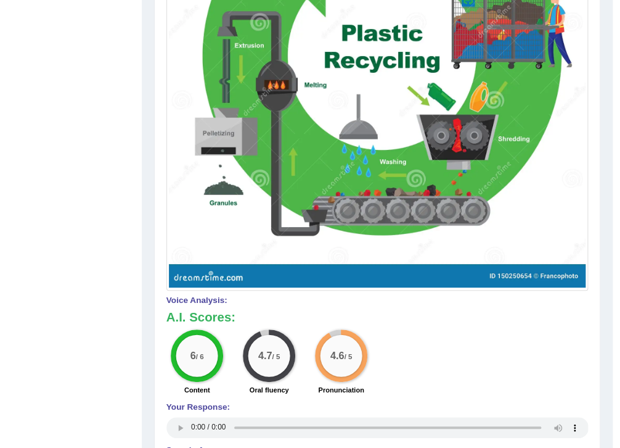
scroll to position [471, 0]
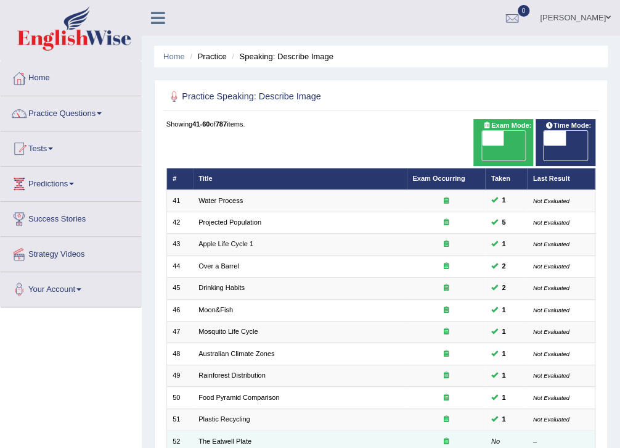
click at [235, 430] on td "The Eatwell Plate" at bounding box center [300, 441] width 214 height 22
click at [237, 437] on link "The Eatwell Plate" at bounding box center [224, 440] width 53 height 7
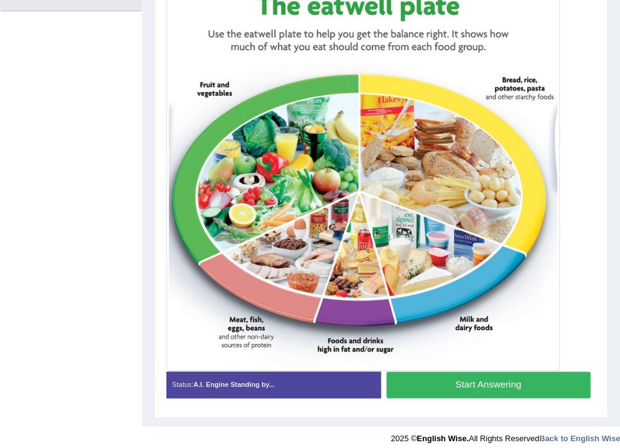
scroll to position [247, 0]
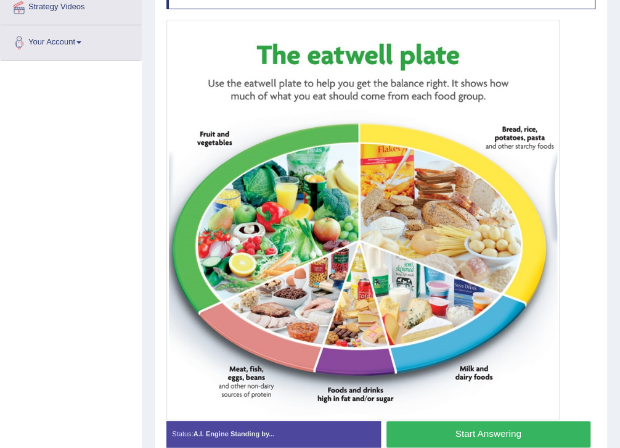
click at [439, 436] on button "Start Answering" at bounding box center [488, 433] width 204 height 27
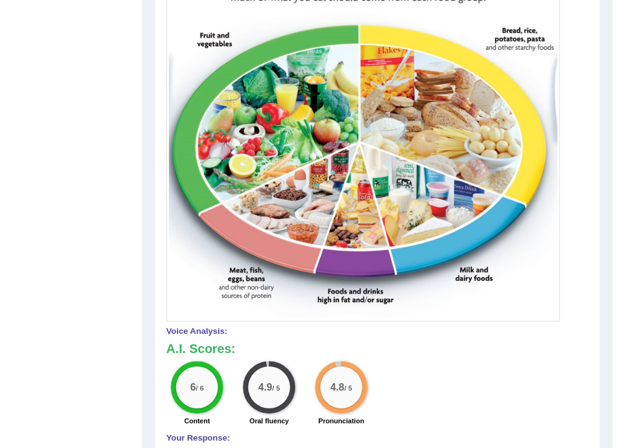
scroll to position [444, 0]
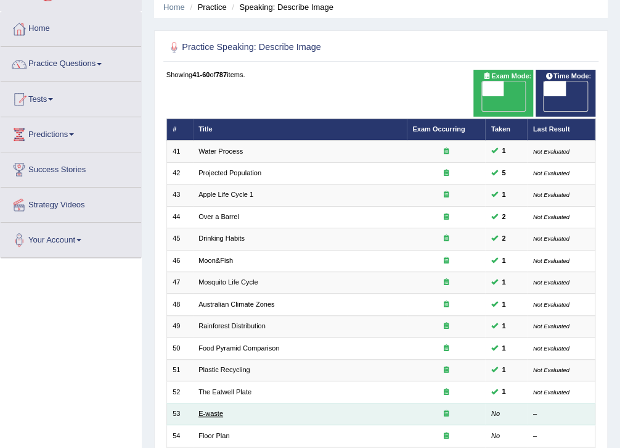
click at [206, 409] on link "E-waste" at bounding box center [210, 412] width 25 height 7
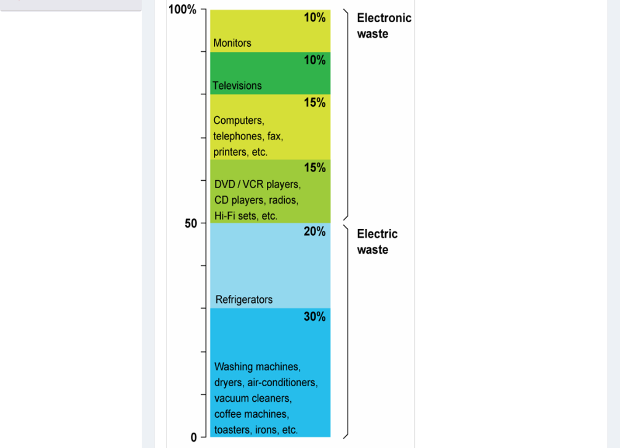
scroll to position [391, 0]
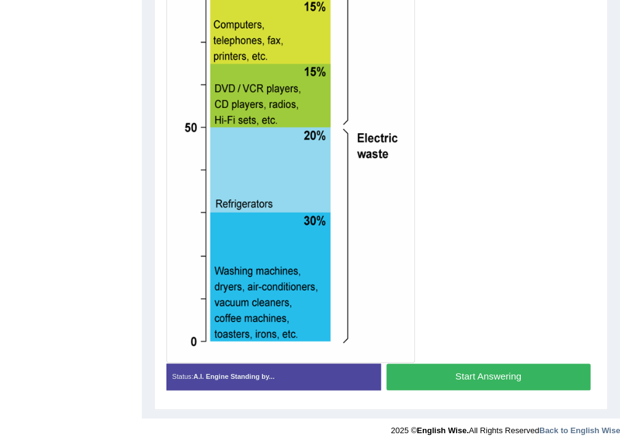
click at [449, 377] on button "Start Answering" at bounding box center [488, 376] width 204 height 27
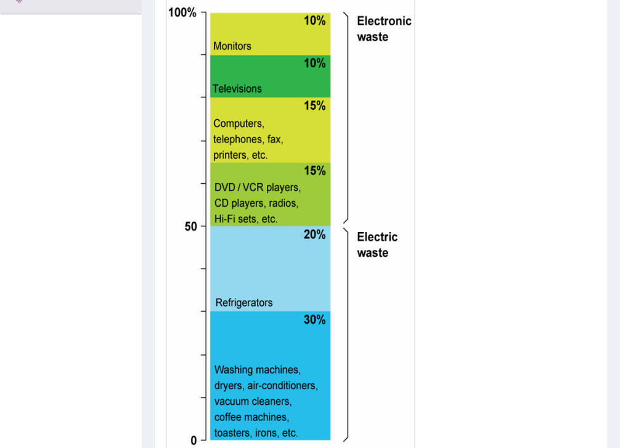
scroll to position [401, 0]
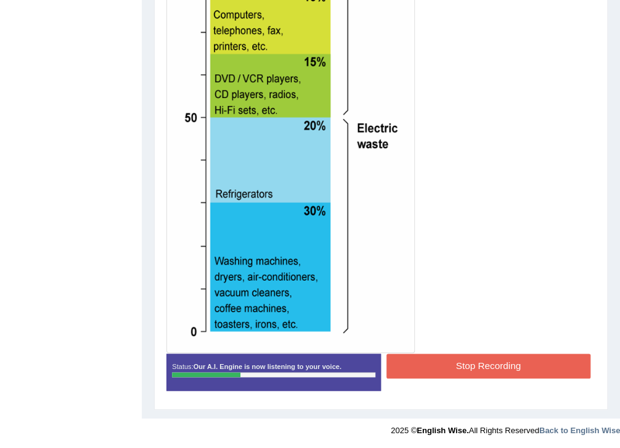
click at [420, 356] on button "Stop Recording" at bounding box center [488, 365] width 204 height 24
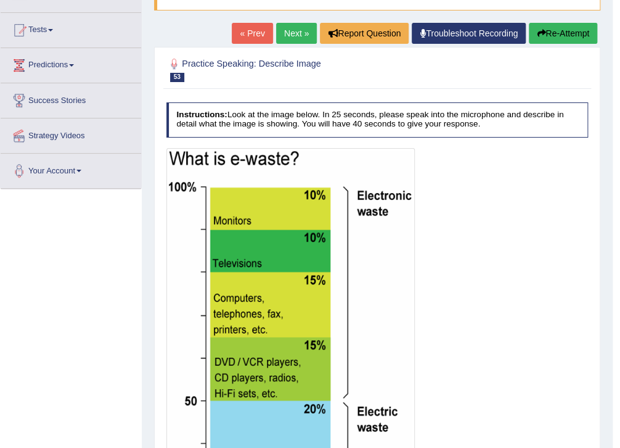
scroll to position [0, 0]
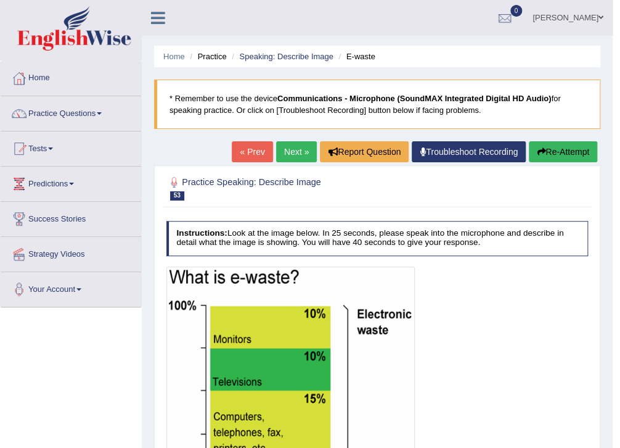
click at [552, 150] on button "Re-Attempt" at bounding box center [563, 151] width 68 height 21
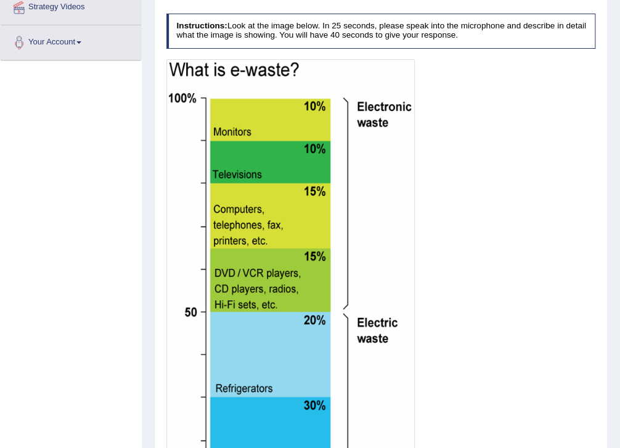
scroll to position [430, 0]
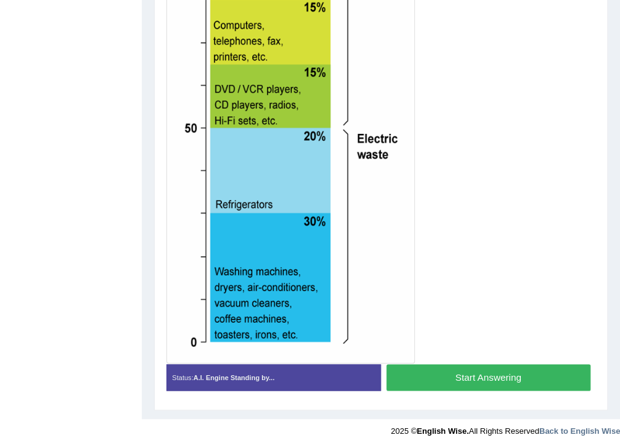
click at [475, 380] on button "Start Answering" at bounding box center [488, 377] width 204 height 27
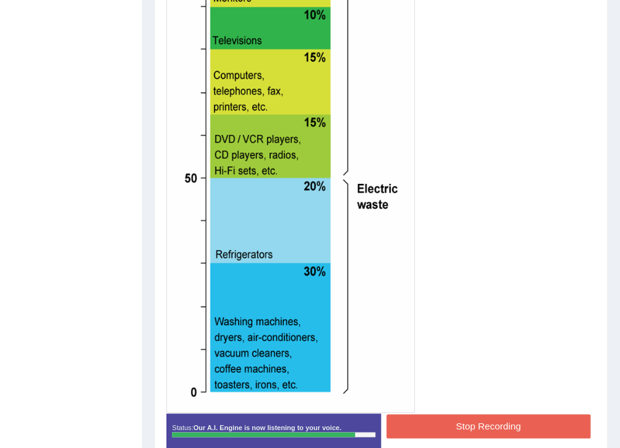
scroll to position [421, 0]
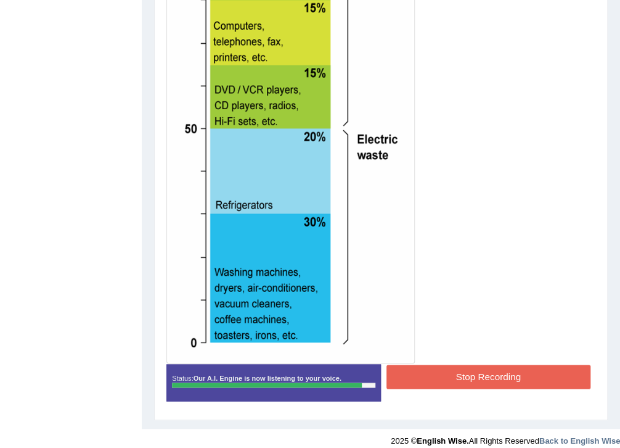
click at [468, 378] on button "Stop Recording" at bounding box center [488, 376] width 204 height 24
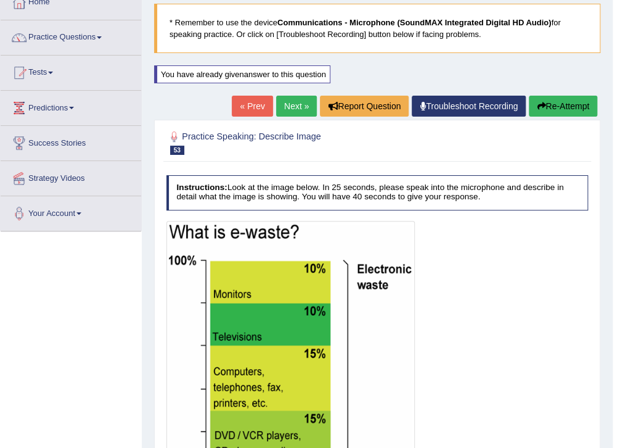
scroll to position [0, 0]
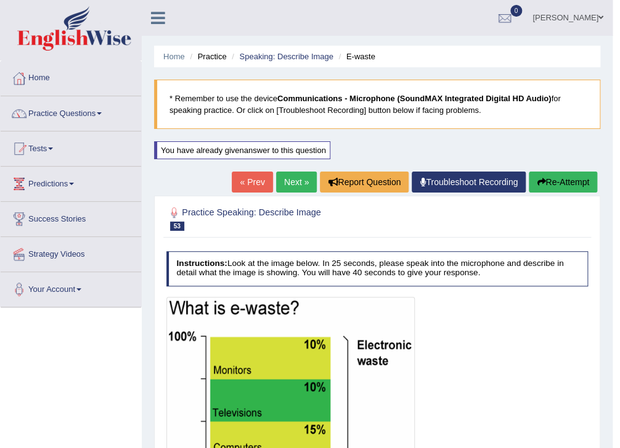
click at [545, 191] on button "Re-Attempt" at bounding box center [563, 181] width 68 height 21
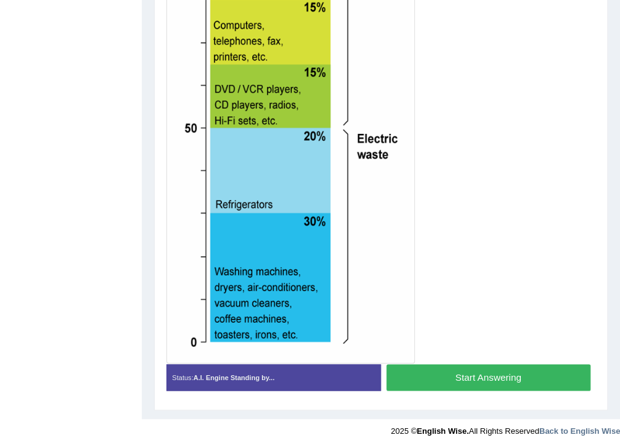
click at [470, 367] on button "Start Answering" at bounding box center [488, 377] width 204 height 27
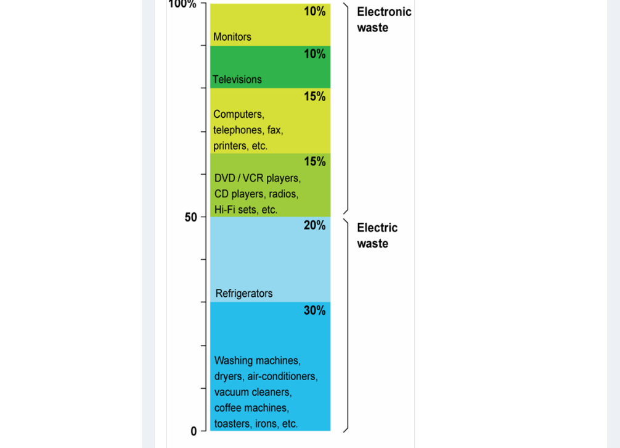
scroll to position [431, 0]
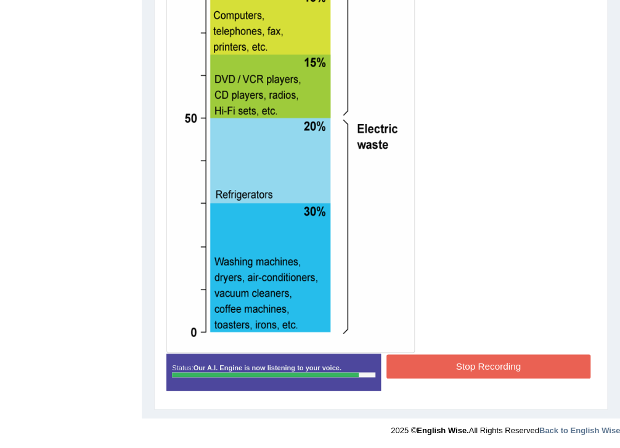
click at [503, 385] on div "Status: Our A.I. Engine is now listening to your voice. Start Answering Stop Re…" at bounding box center [381, 376] width 430 height 47
click at [493, 363] on button "Stop Recording" at bounding box center [488, 366] width 204 height 24
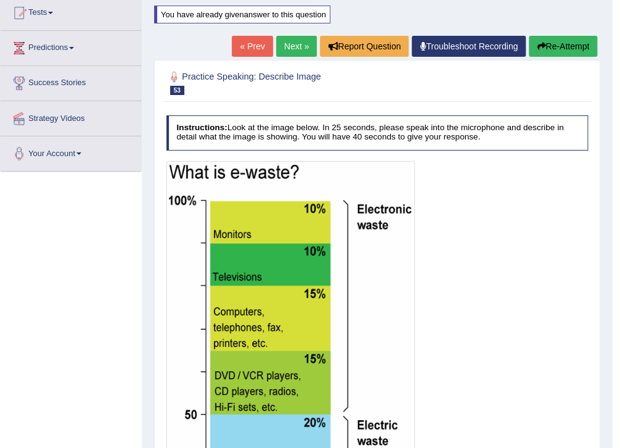
scroll to position [185, 0]
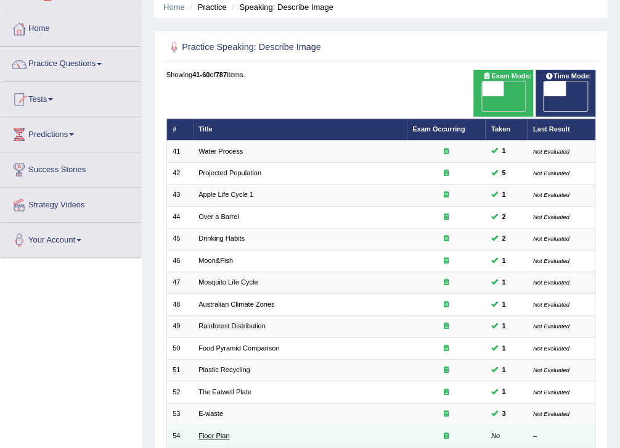
click at [213, 431] on link "Floor Plan" at bounding box center [213, 434] width 31 height 7
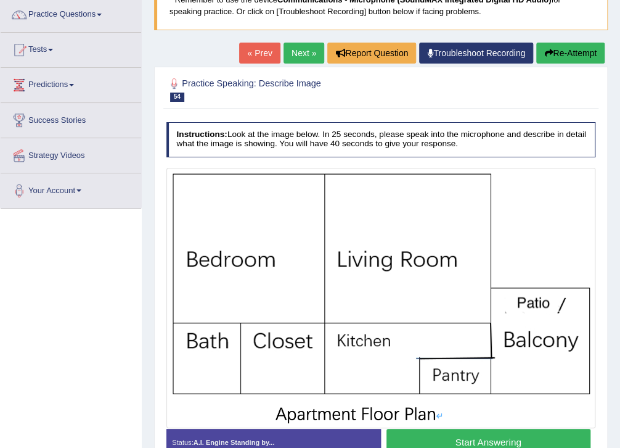
scroll to position [148, 0]
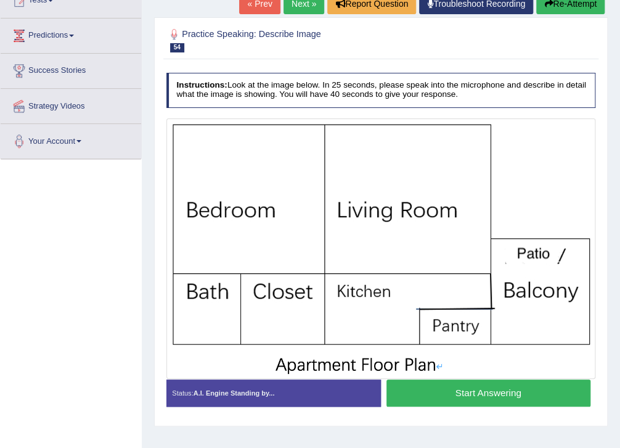
click at [415, 391] on button "Start Answering" at bounding box center [488, 392] width 204 height 27
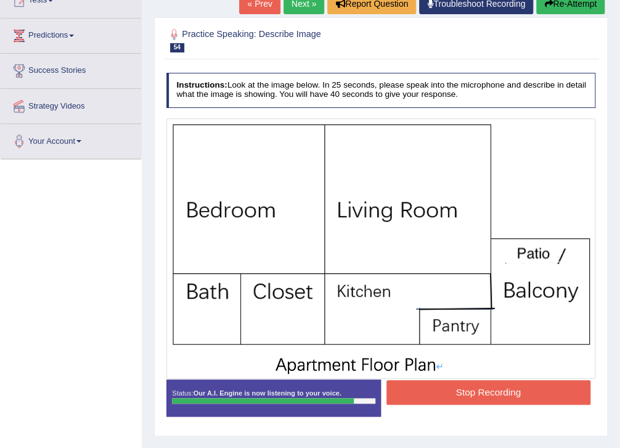
click at [512, 386] on button "Stop Recording" at bounding box center [488, 392] width 204 height 24
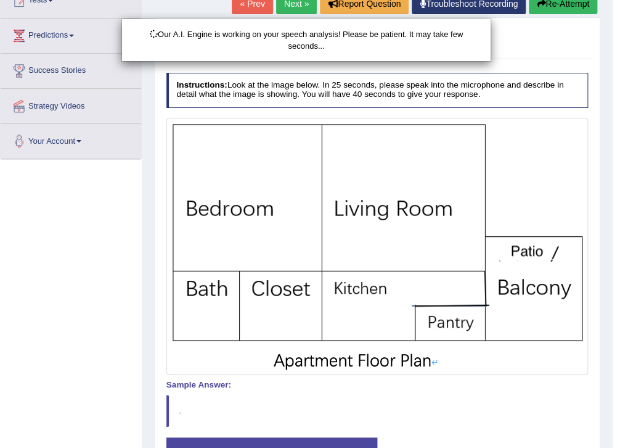
scroll to position [232, 0]
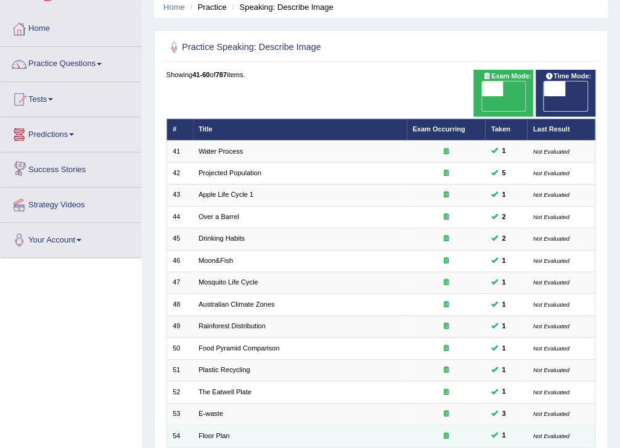
scroll to position [148, 0]
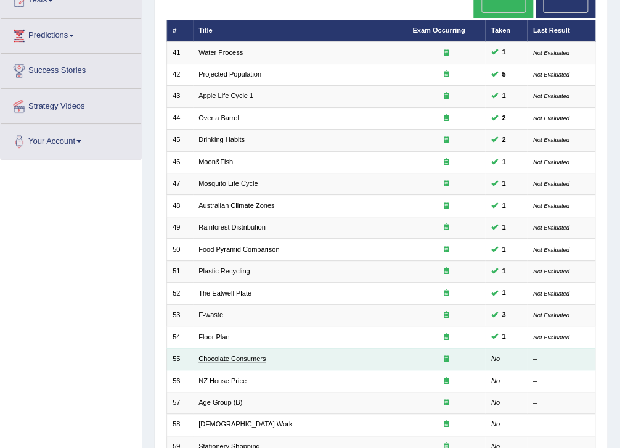
click at [248, 354] on link "Chocolate Consumers" at bounding box center [231, 357] width 67 height 7
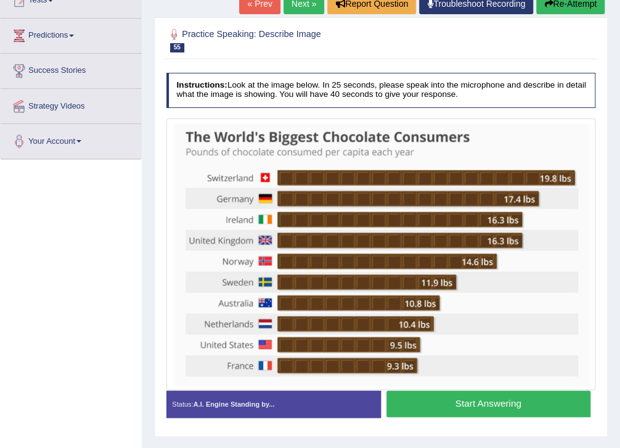
click at [510, 407] on button "Start Answering" at bounding box center [488, 403] width 204 height 27
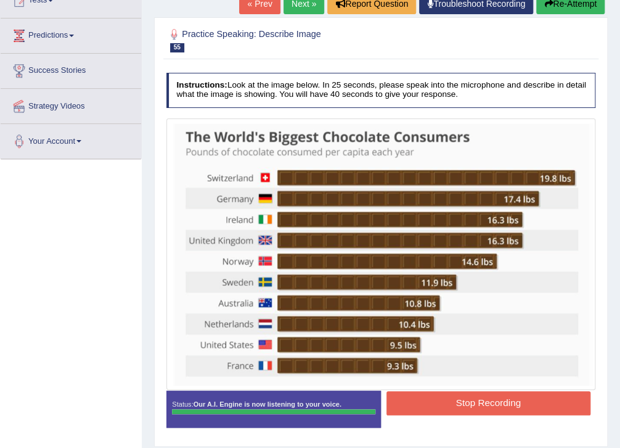
click at [533, 397] on div "Instructions: Look at the image below. In 25 seconds, please speak into the mic…" at bounding box center [380, 254] width 435 height 374
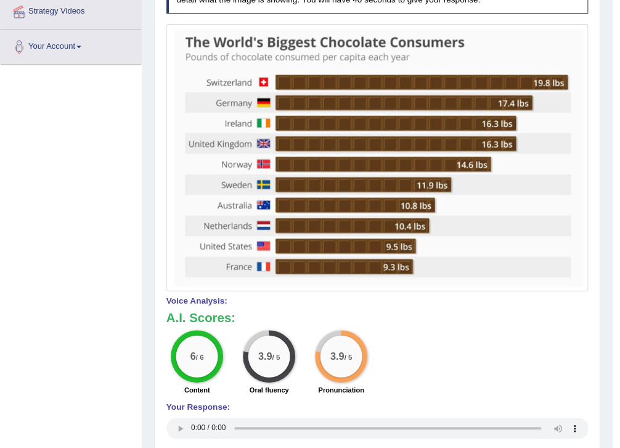
scroll to position [45, 0]
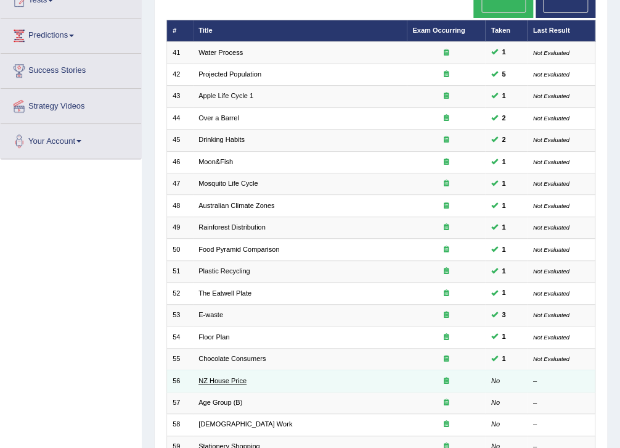
click at [227, 377] on link "NZ House Price" at bounding box center [222, 380] width 48 height 7
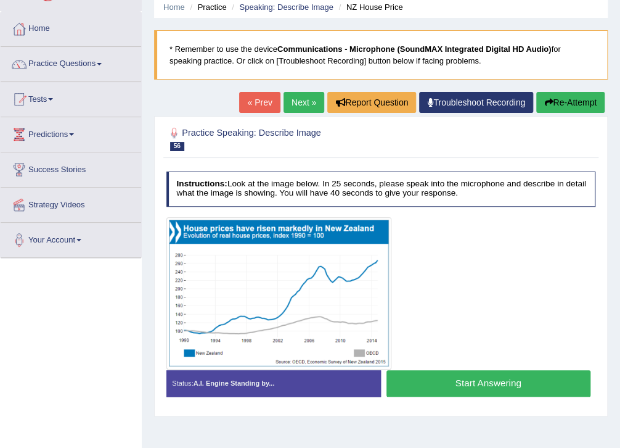
scroll to position [49, 0]
click at [477, 386] on button "Start Answering" at bounding box center [488, 383] width 204 height 27
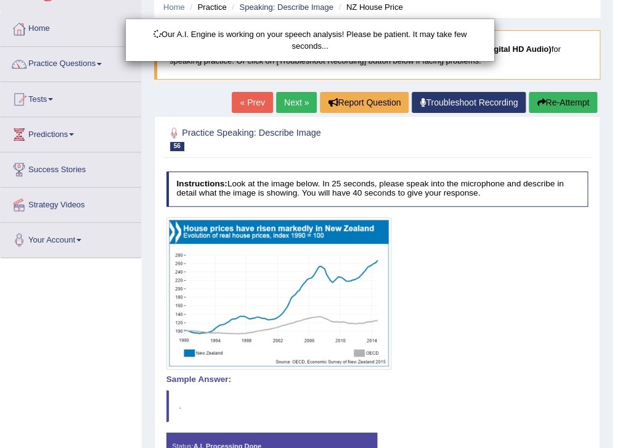
scroll to position [99, 0]
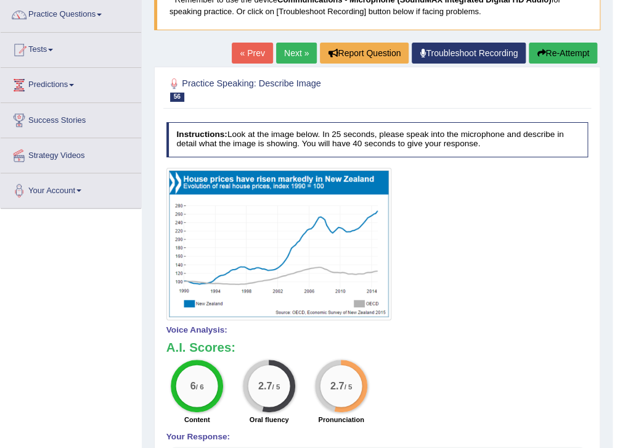
click at [571, 49] on button "Re-Attempt" at bounding box center [563, 53] width 68 height 21
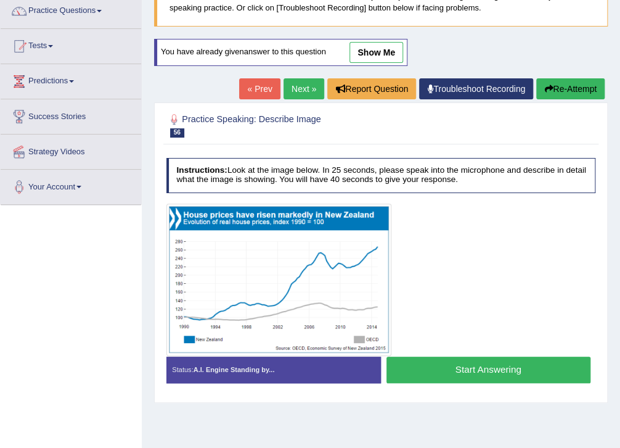
scroll to position [102, 0]
click at [483, 371] on button "Start Answering" at bounding box center [488, 369] width 204 height 27
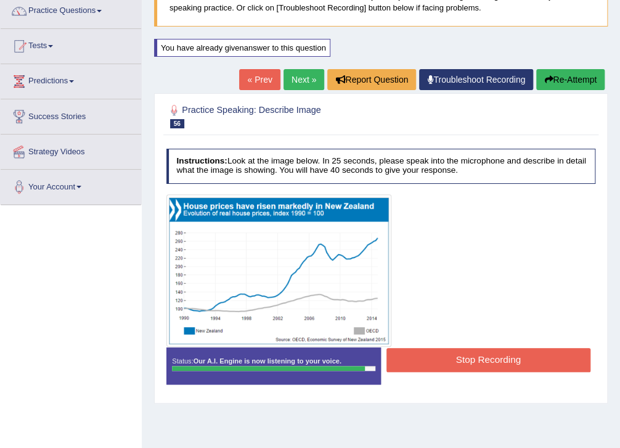
click at [446, 352] on button "Stop Recording" at bounding box center [488, 360] width 204 height 24
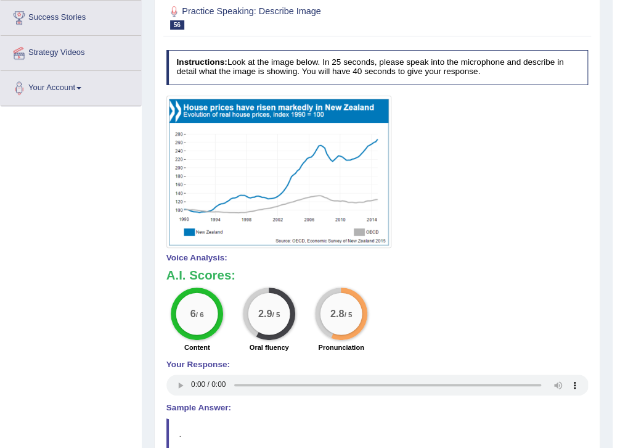
scroll to position [4, 0]
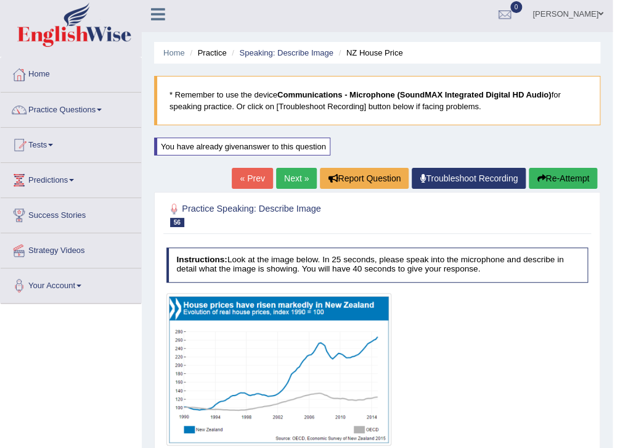
click at [558, 176] on button "Re-Attempt" at bounding box center [563, 178] width 68 height 21
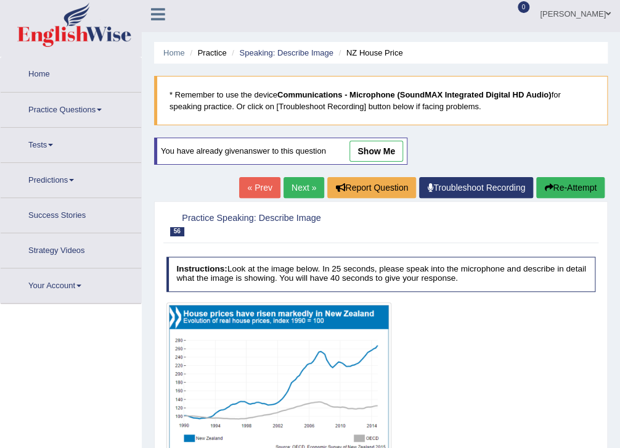
scroll to position [102, 0]
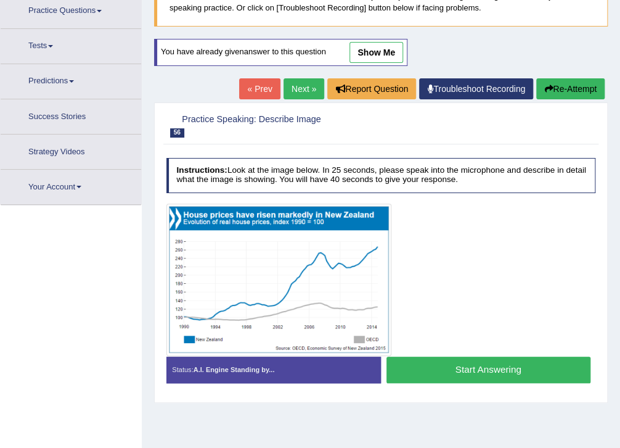
click at [494, 369] on button "Start Answering" at bounding box center [488, 369] width 204 height 27
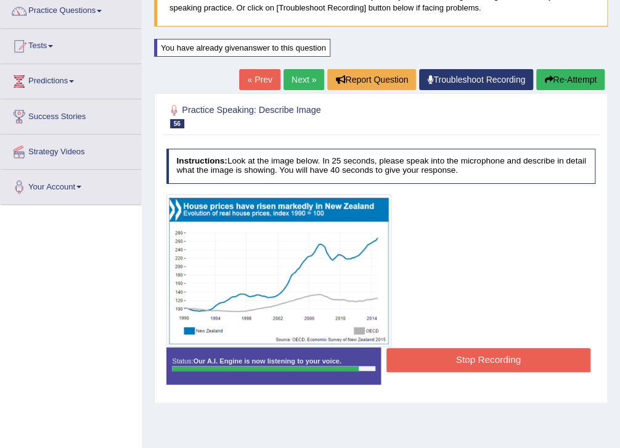
click at [508, 354] on button "Stop Recording" at bounding box center [488, 360] width 204 height 24
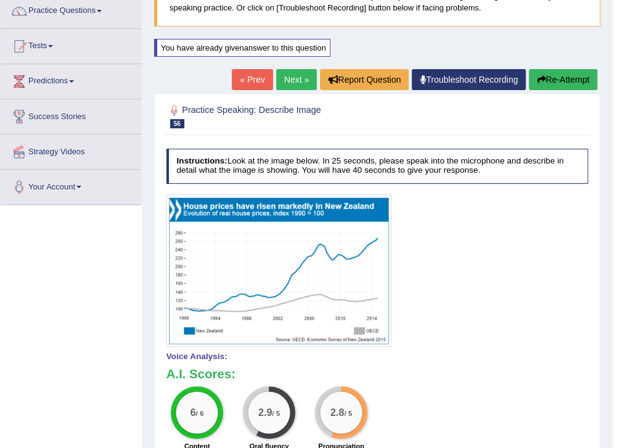
click at [558, 77] on button "Re-Attempt" at bounding box center [563, 79] width 68 height 21
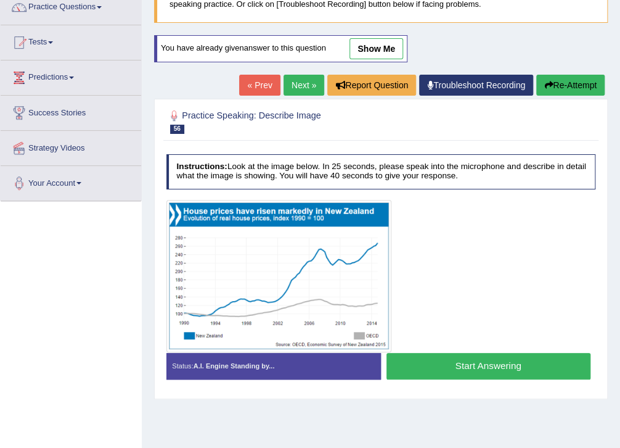
click at [444, 372] on button "Start Answering" at bounding box center [488, 366] width 204 height 27
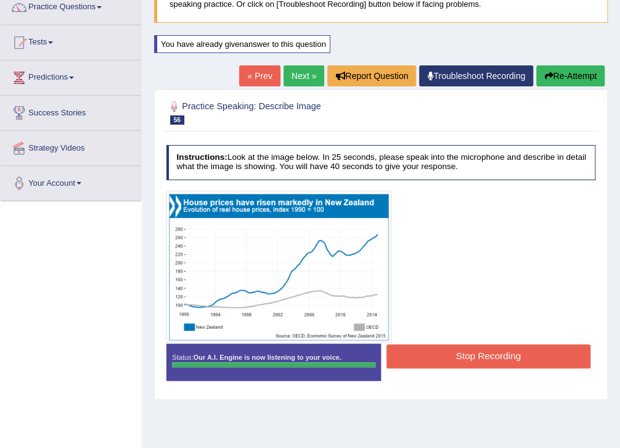
click at [478, 350] on button "Stop Recording" at bounding box center [488, 356] width 204 height 24
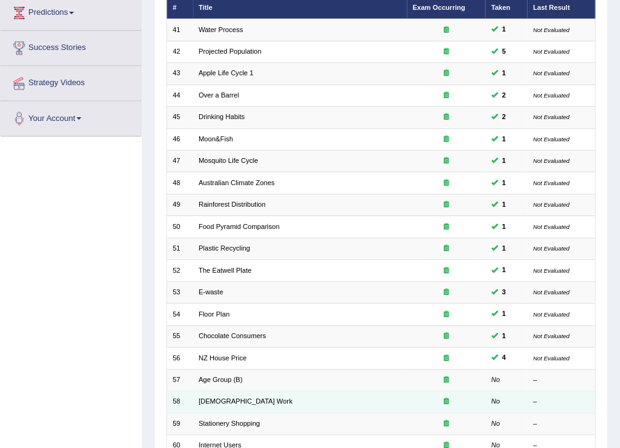
scroll to position [148, 0]
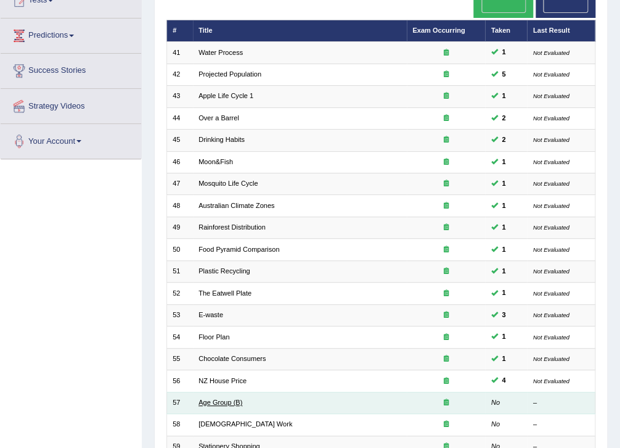
click at [210, 398] on link "Age Group (B)" at bounding box center [220, 401] width 44 height 7
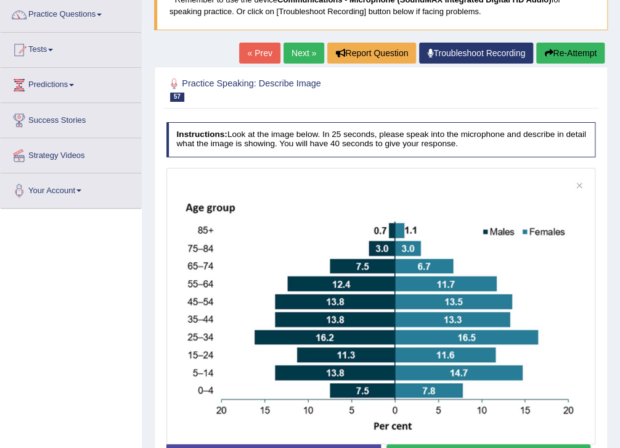
scroll to position [197, 0]
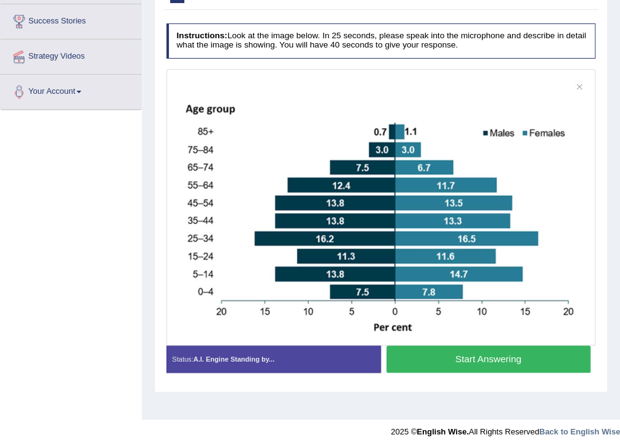
click at [471, 356] on button "Start Answering" at bounding box center [488, 358] width 204 height 27
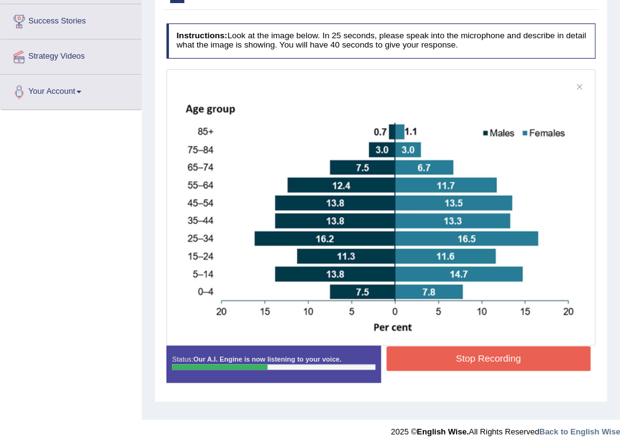
click at [459, 364] on button "Stop Recording" at bounding box center [488, 358] width 204 height 24
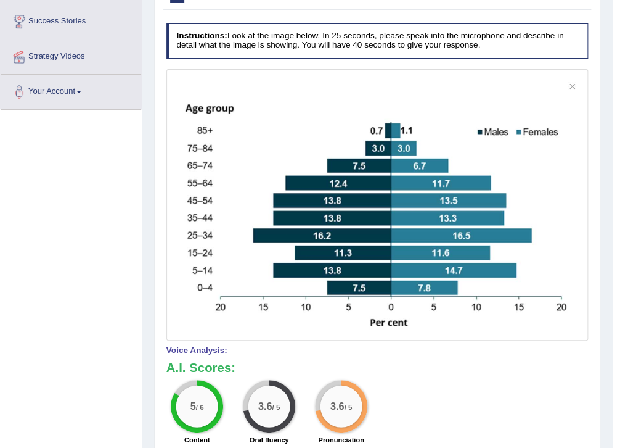
scroll to position [0, 0]
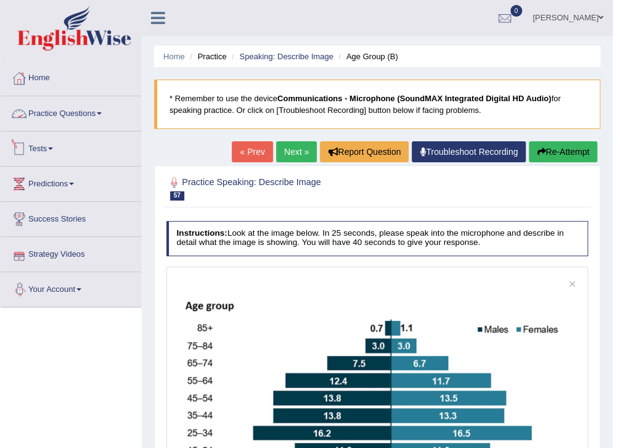
click at [75, 118] on link "Practice Questions" at bounding box center [71, 111] width 141 height 31
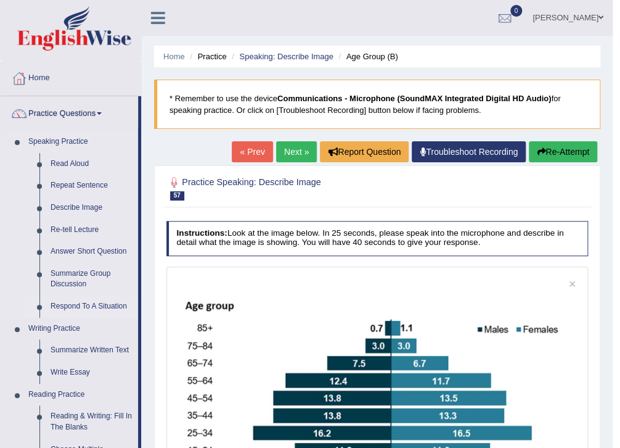
click at [121, 309] on link "Respond To A Situation" at bounding box center [91, 306] width 93 height 22
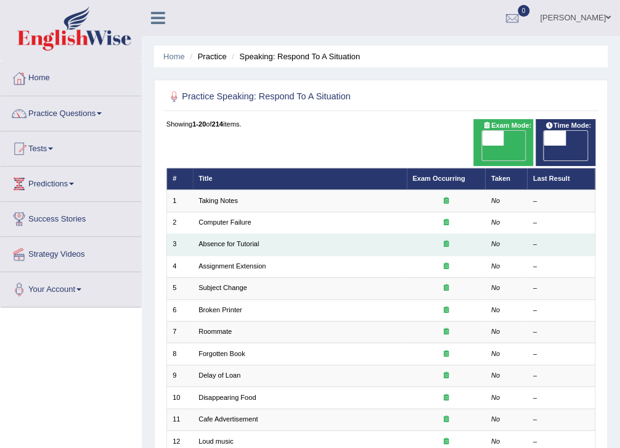
click at [237, 234] on td "Absence for Tutorial" at bounding box center [300, 245] width 214 height 22
click at [239, 240] on link "Absence for Tutorial" at bounding box center [228, 243] width 60 height 7
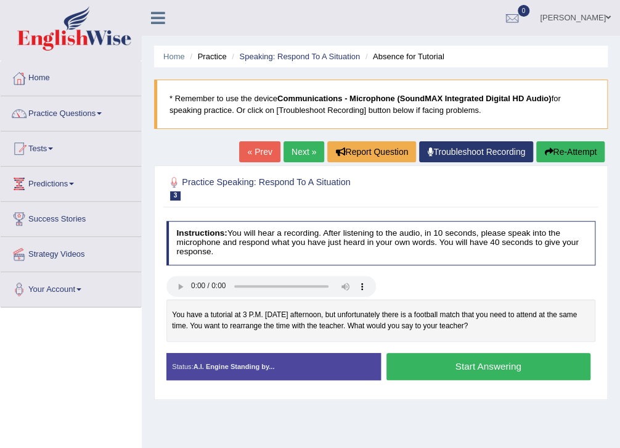
click at [485, 371] on button "Start Answering" at bounding box center [488, 366] width 204 height 27
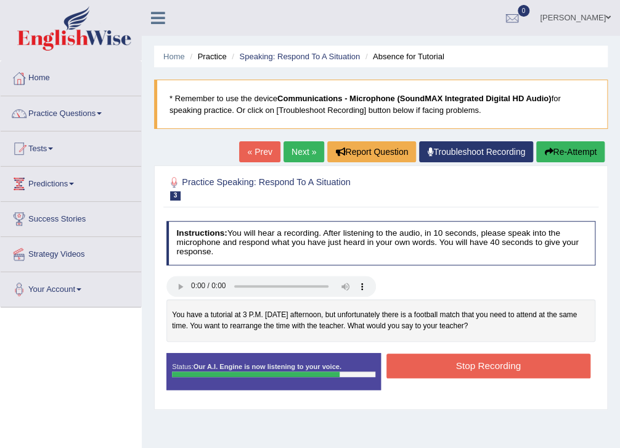
click at [448, 371] on button "Stop Recording" at bounding box center [488, 365] width 204 height 24
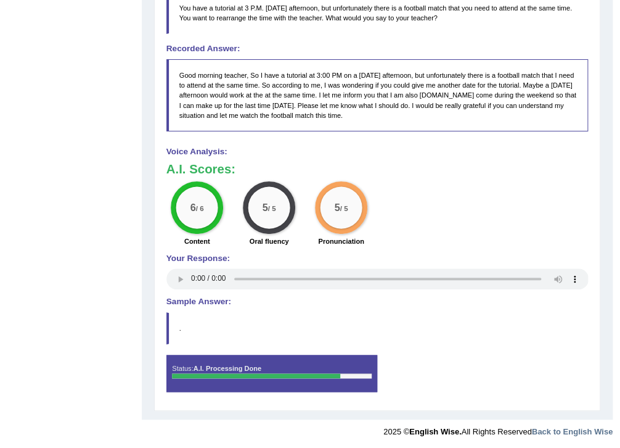
scroll to position [30, 0]
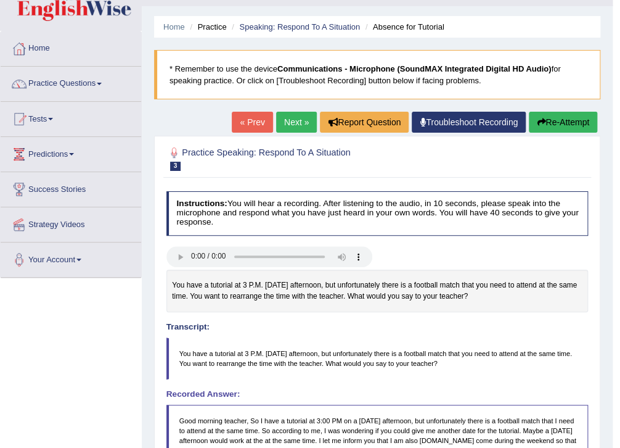
click at [537, 124] on icon "button" at bounding box center [541, 122] width 9 height 9
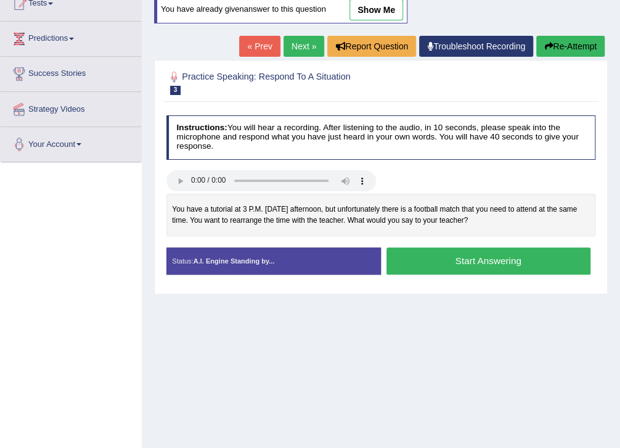
click at [473, 266] on button "Start Answering" at bounding box center [488, 260] width 204 height 27
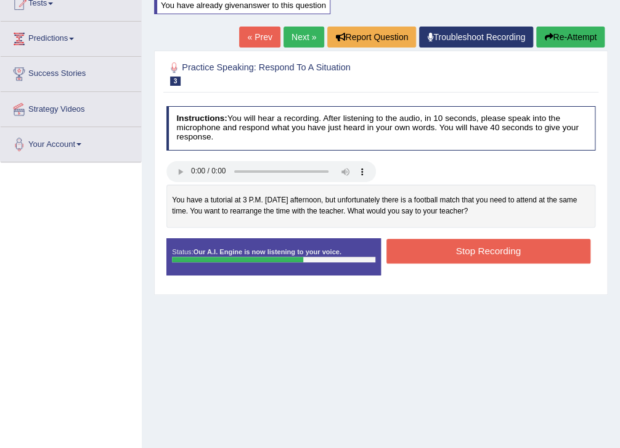
click at [491, 251] on button "Stop Recording" at bounding box center [488, 251] width 204 height 24
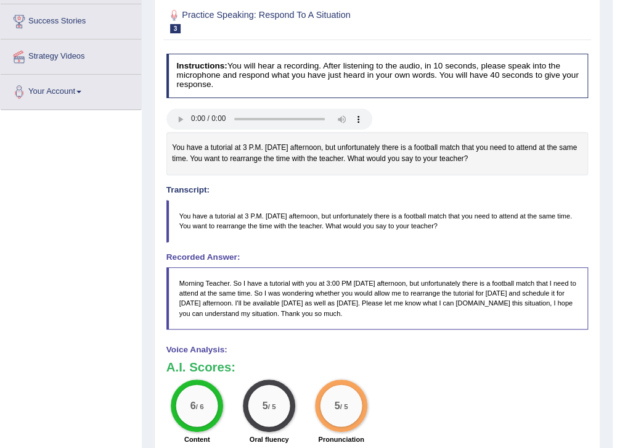
scroll to position [49, 0]
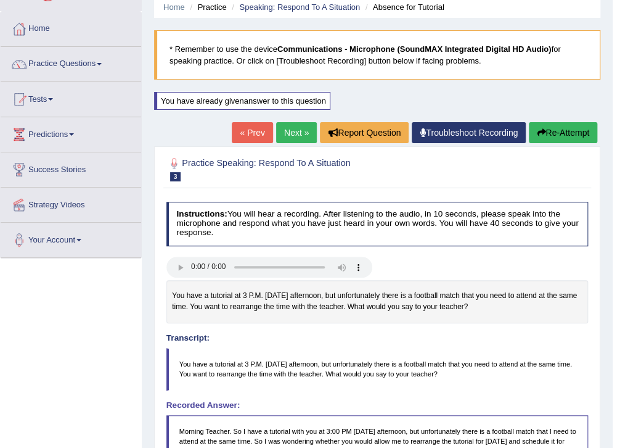
click at [576, 137] on button "Re-Attempt" at bounding box center [563, 132] width 68 height 21
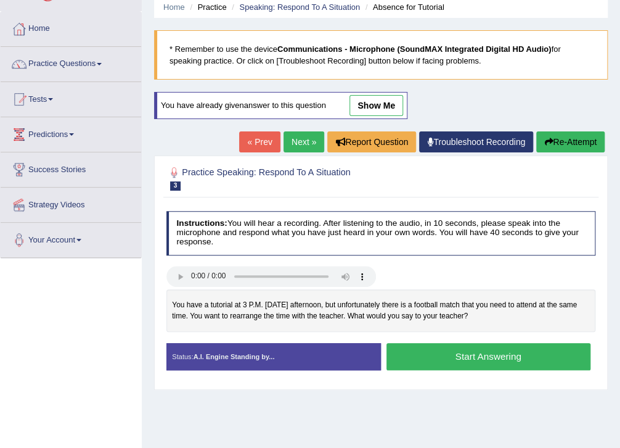
click at [499, 364] on button "Start Answering" at bounding box center [488, 356] width 204 height 27
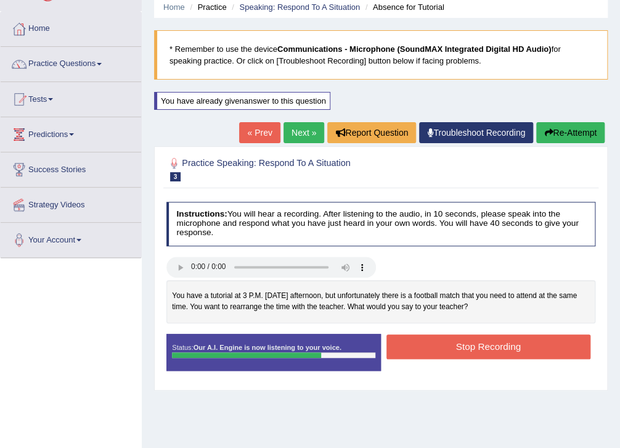
click at [513, 352] on button "Stop Recording" at bounding box center [488, 346] width 204 height 24
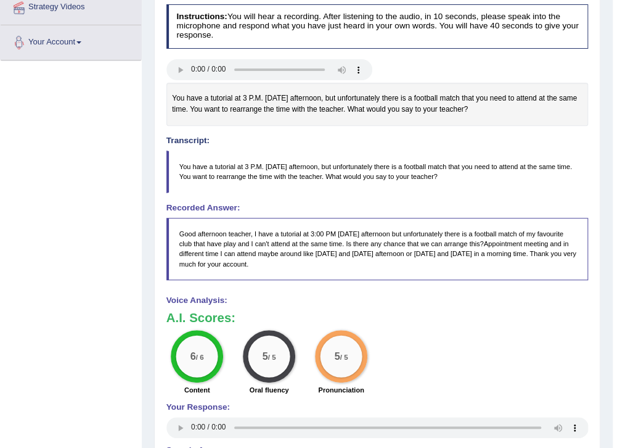
scroll to position [49, 0]
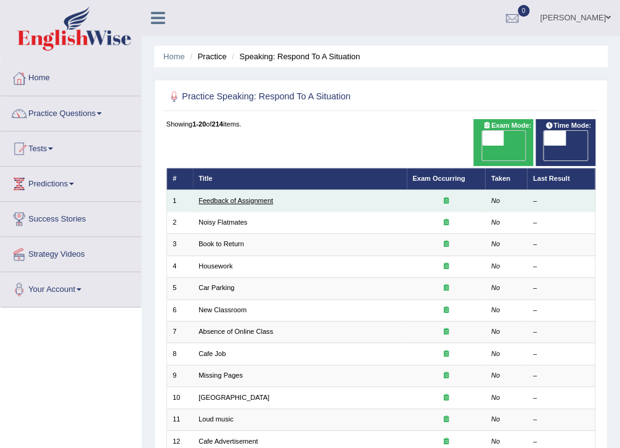
click at [261, 197] on link "Feedback of Assignment" at bounding box center [235, 200] width 75 height 7
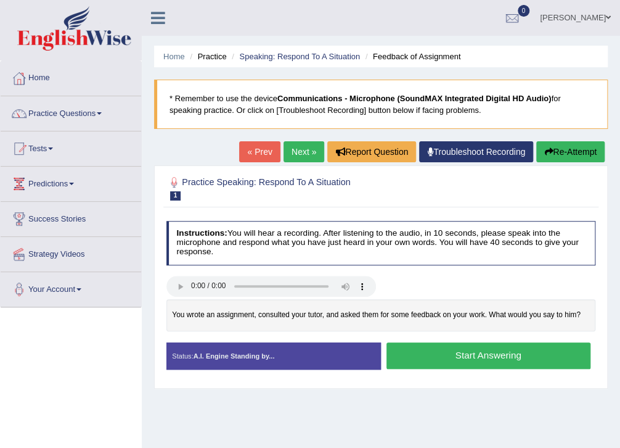
click at [446, 350] on button "Start Answering" at bounding box center [488, 355] width 204 height 27
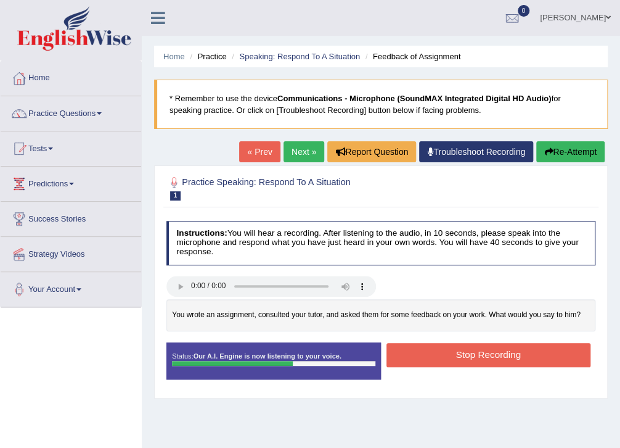
click at [512, 346] on button "Stop Recording" at bounding box center [488, 355] width 204 height 24
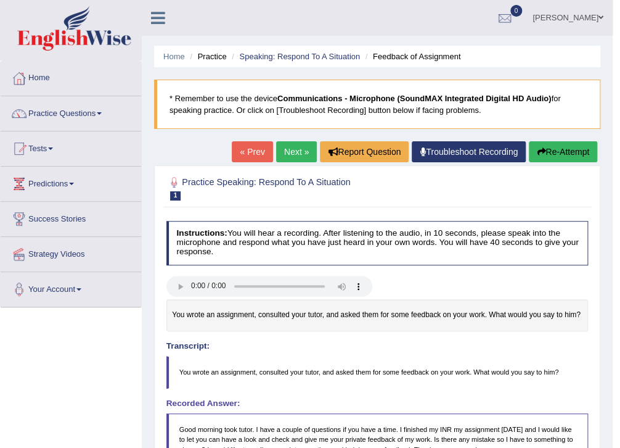
scroll to position [49, 0]
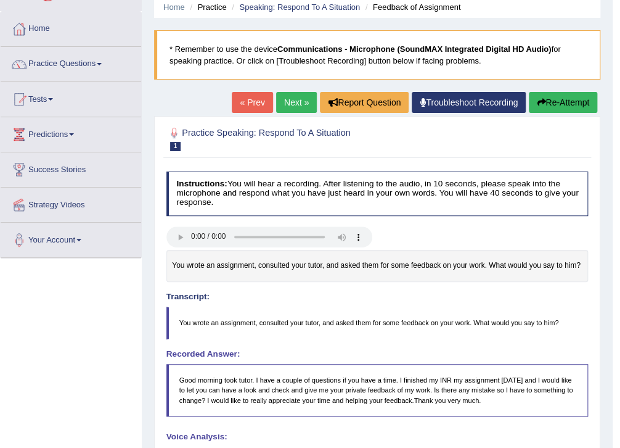
click at [572, 99] on button "Re-Attempt" at bounding box center [563, 102] width 68 height 21
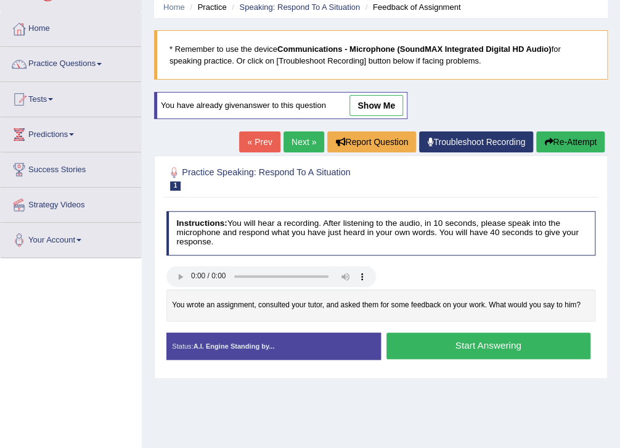
click at [496, 341] on button "Start Answering" at bounding box center [488, 345] width 204 height 27
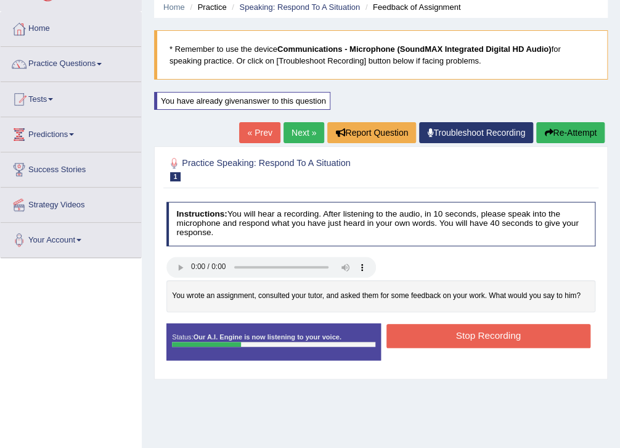
click at [503, 330] on button "Stop Recording" at bounding box center [488, 336] width 204 height 24
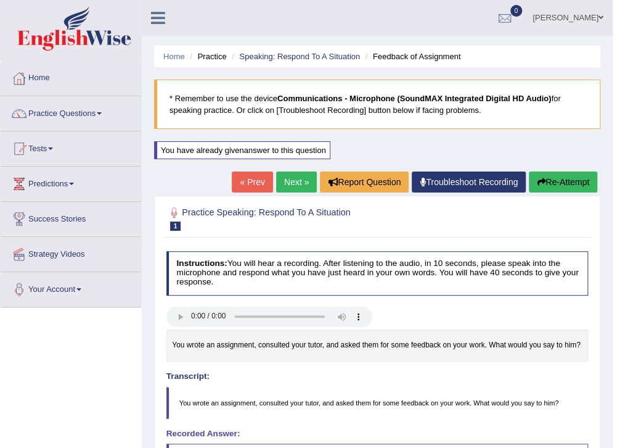
scroll to position [49, 0]
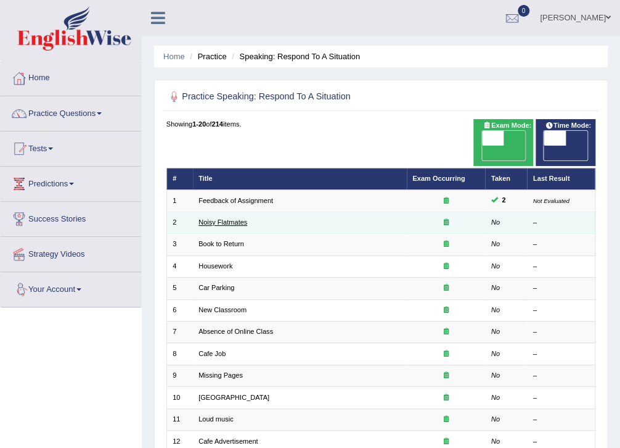
click at [239, 218] on link "Noisy Flatmates" at bounding box center [222, 221] width 49 height 7
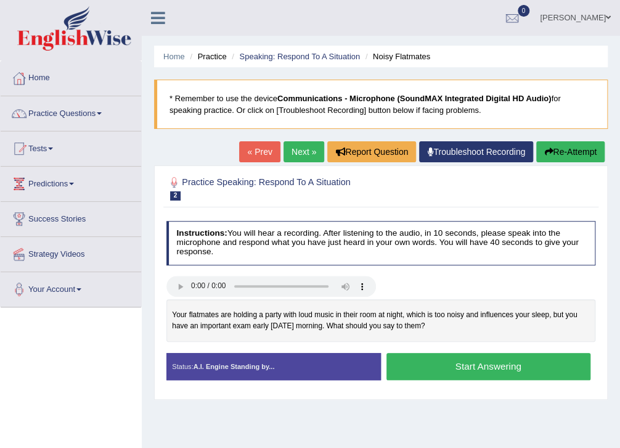
click at [488, 372] on button "Start Answering" at bounding box center [488, 366] width 204 height 27
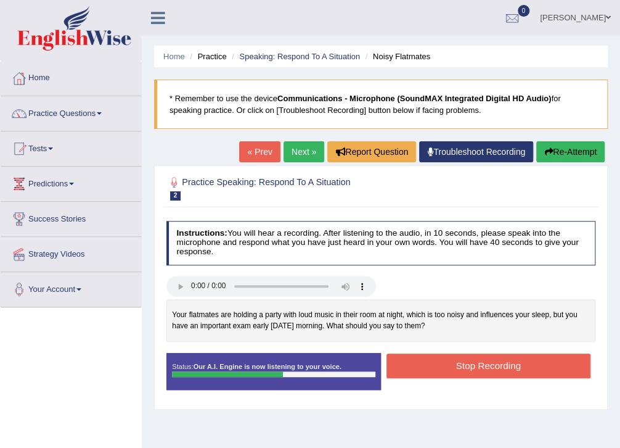
click at [494, 365] on button "Stop Recording" at bounding box center [488, 365] width 204 height 24
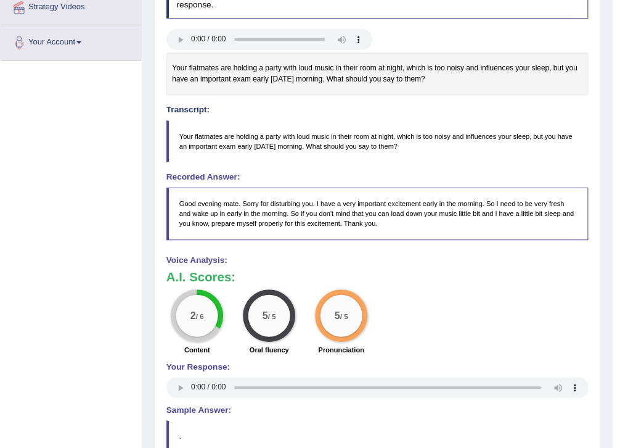
scroll to position [296, 0]
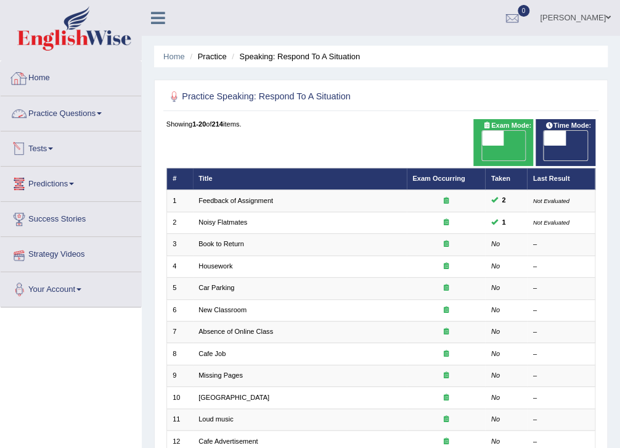
click at [84, 123] on link "Practice Questions" at bounding box center [71, 111] width 141 height 31
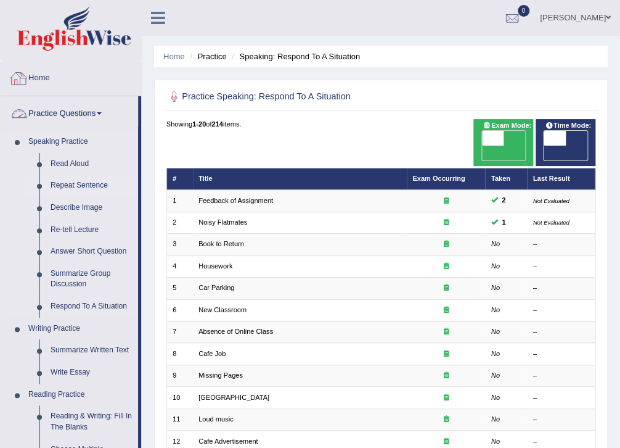
click at [90, 186] on link "Repeat Sentence" at bounding box center [91, 185] width 93 height 22
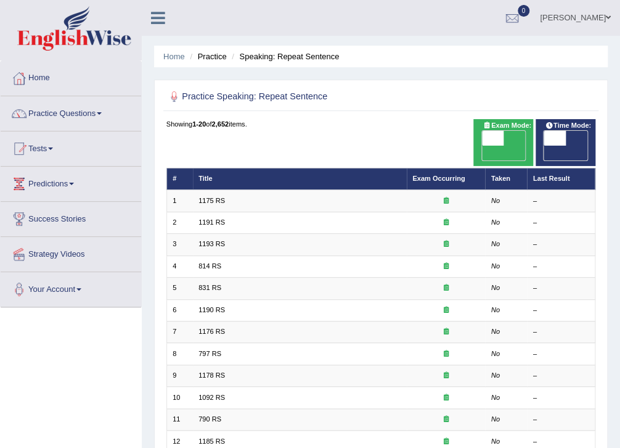
click at [493, 131] on span at bounding box center [493, 138] width 22 height 15
checkbox input "true"
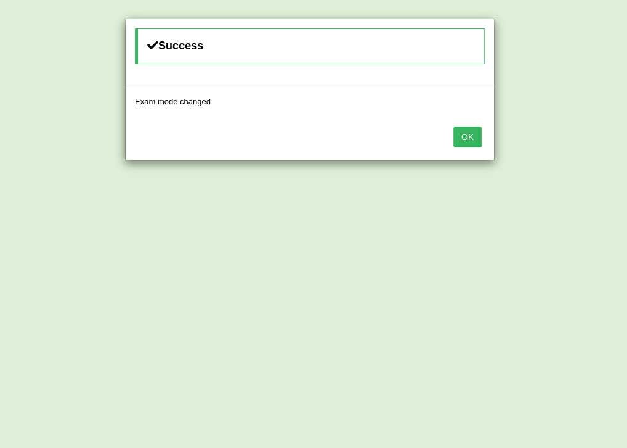
click at [434, 145] on div "OK" at bounding box center [310, 137] width 369 height 43
click at [464, 135] on button "OK" at bounding box center [468, 136] width 28 height 21
click at [465, 137] on button "OK" at bounding box center [468, 136] width 28 height 21
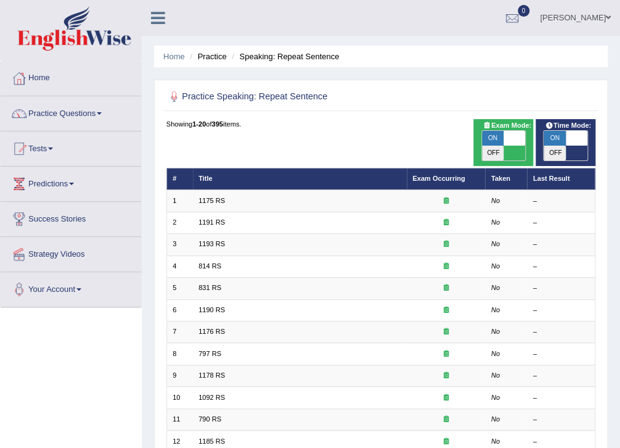
click at [434, 168] on th "Exam Occurring" at bounding box center [446, 179] width 79 height 22
click at [436, 174] on link "Exam Occurring" at bounding box center [438, 177] width 52 height 7
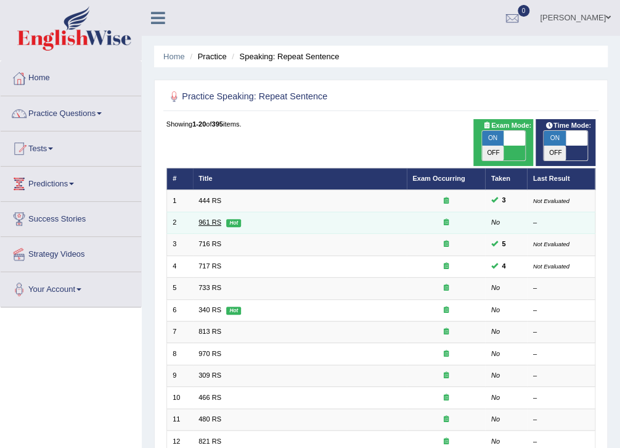
click at [202, 218] on link "961 RS" at bounding box center [209, 221] width 23 height 7
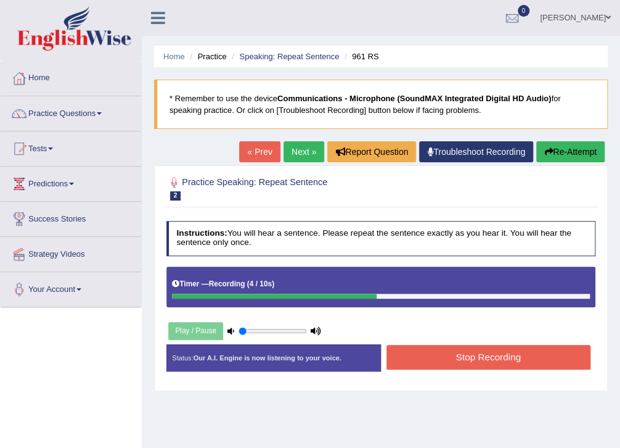
click at [399, 348] on button "Stop Recording" at bounding box center [488, 357] width 204 height 24
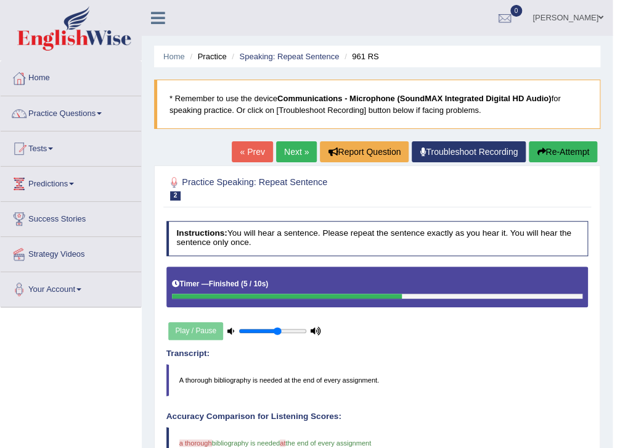
drag, startPoint x: 261, startPoint y: 333, endPoint x: 279, endPoint y: 331, distance: 17.4
type input "0.6"
click at [278, 331] on input "range" at bounding box center [273, 331] width 68 height 9
click at [197, 332] on div "Play / Pause" at bounding box center [244, 330] width 157 height 27
click at [181, 328] on div "Play / Pause" at bounding box center [244, 330] width 157 height 27
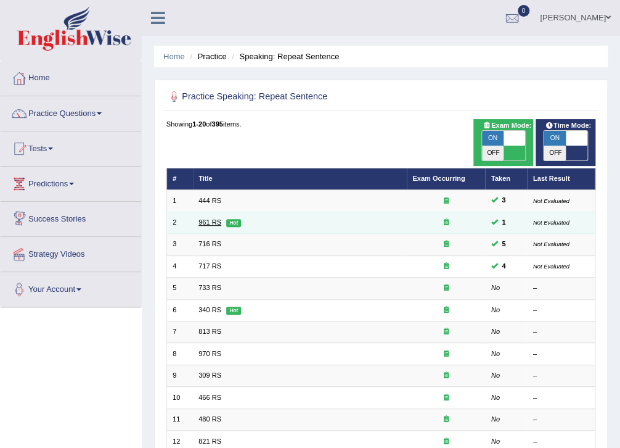
click at [205, 218] on link "961 RS" at bounding box center [209, 221] width 23 height 7
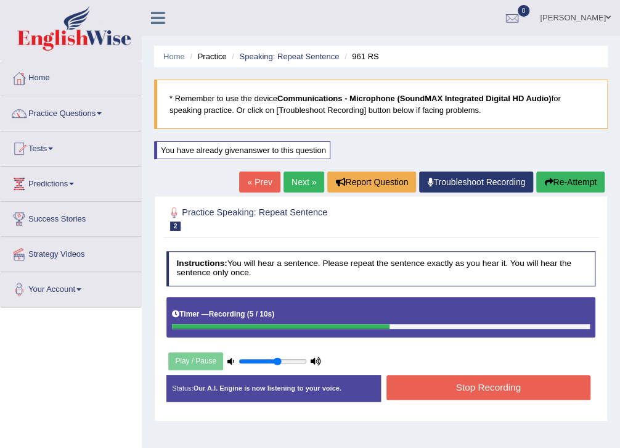
click at [510, 397] on button "Stop Recording" at bounding box center [488, 387] width 204 height 24
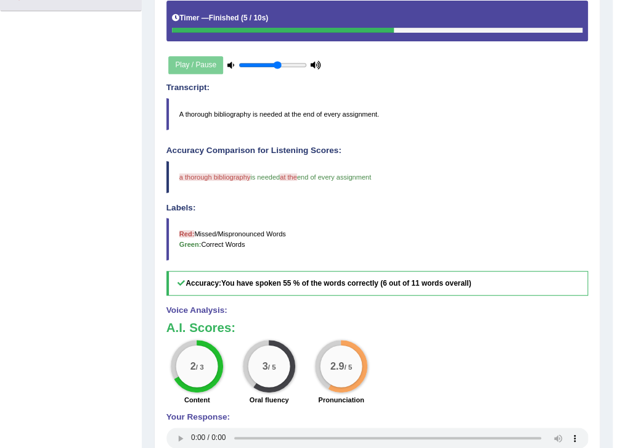
scroll to position [345, 0]
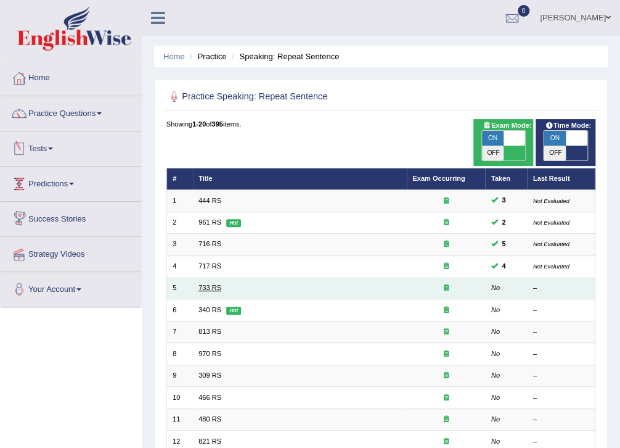
click at [210, 284] on link "733 RS" at bounding box center [209, 287] width 23 height 7
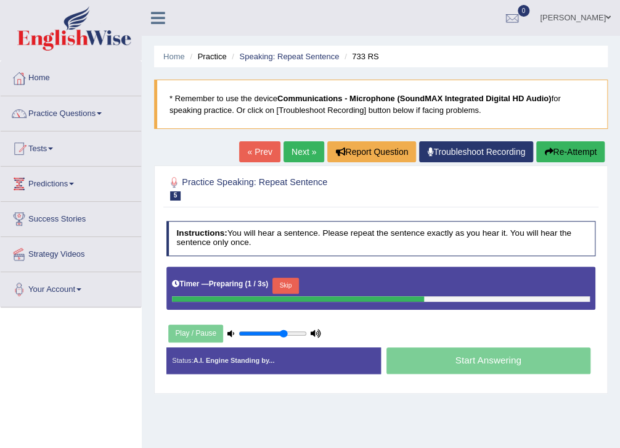
type input "0.7"
click at [284, 332] on input "range" at bounding box center [273, 333] width 68 height 9
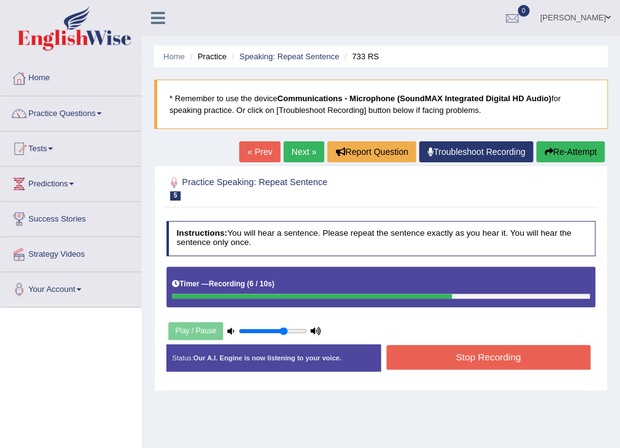
click at [476, 333] on div "Instructions: You will hear a sentence. Please repeat the sentence exactly as y…" at bounding box center [380, 300] width 435 height 170
click at [484, 354] on button "Stop Recording" at bounding box center [488, 357] width 204 height 24
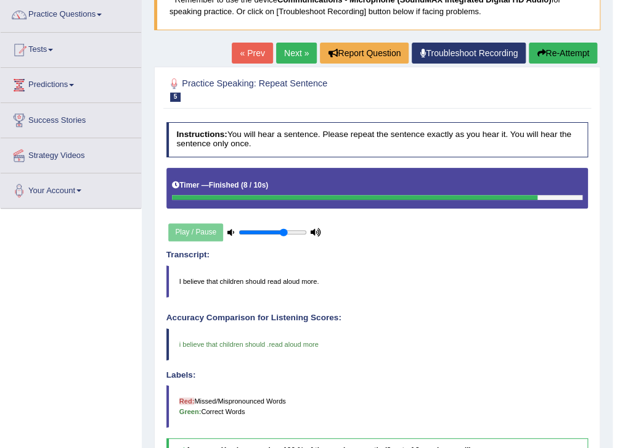
scroll to position [49, 0]
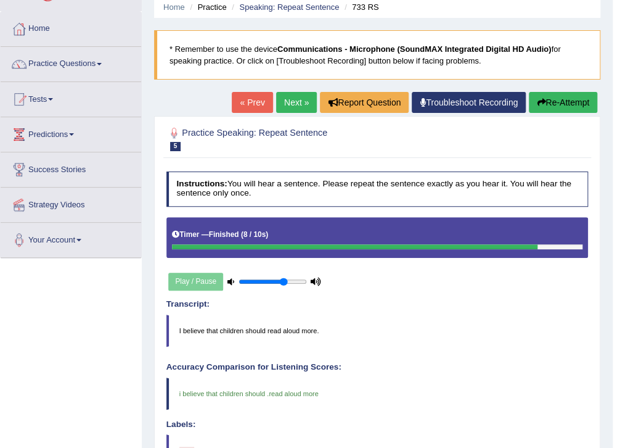
click at [570, 100] on button "Re-Attempt" at bounding box center [563, 102] width 68 height 21
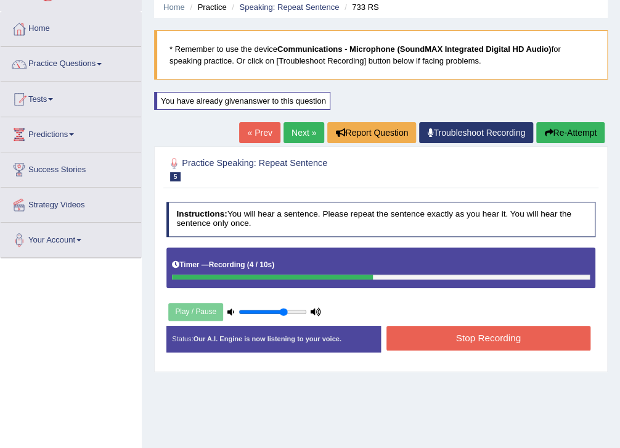
click at [486, 345] on button "Stop Recording" at bounding box center [488, 337] width 204 height 24
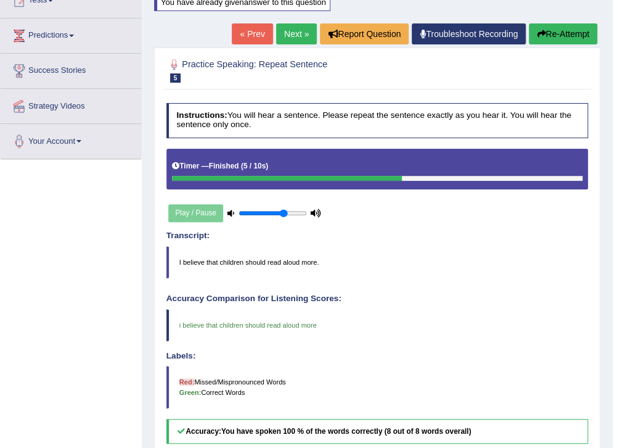
scroll to position [99, 0]
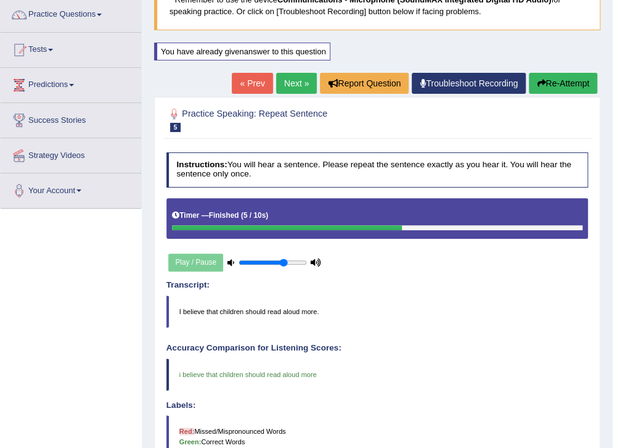
click at [570, 76] on button "Re-Attempt" at bounding box center [563, 83] width 68 height 21
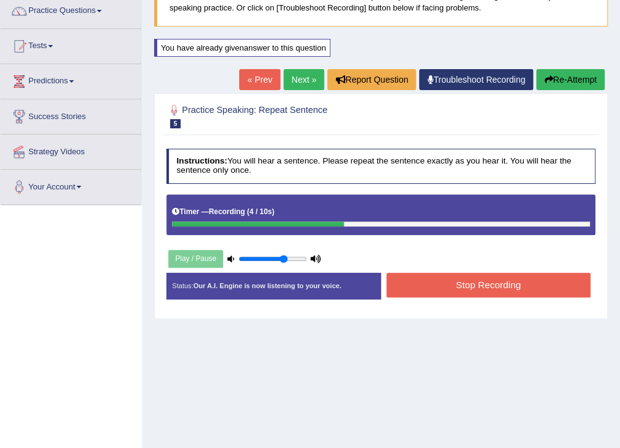
click at [473, 278] on button "Stop Recording" at bounding box center [488, 284] width 204 height 24
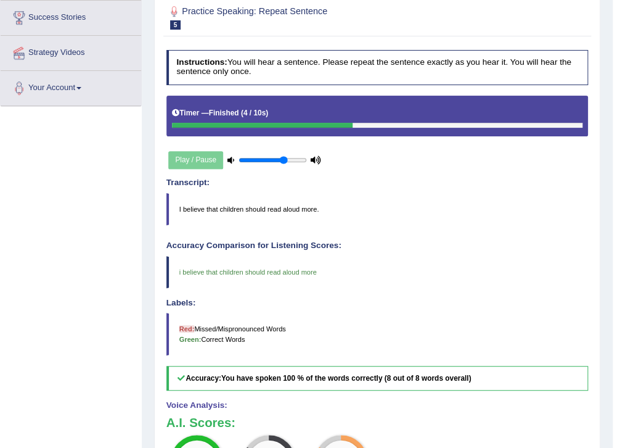
scroll to position [250, 0]
